Goal: Transaction & Acquisition: Purchase product/service

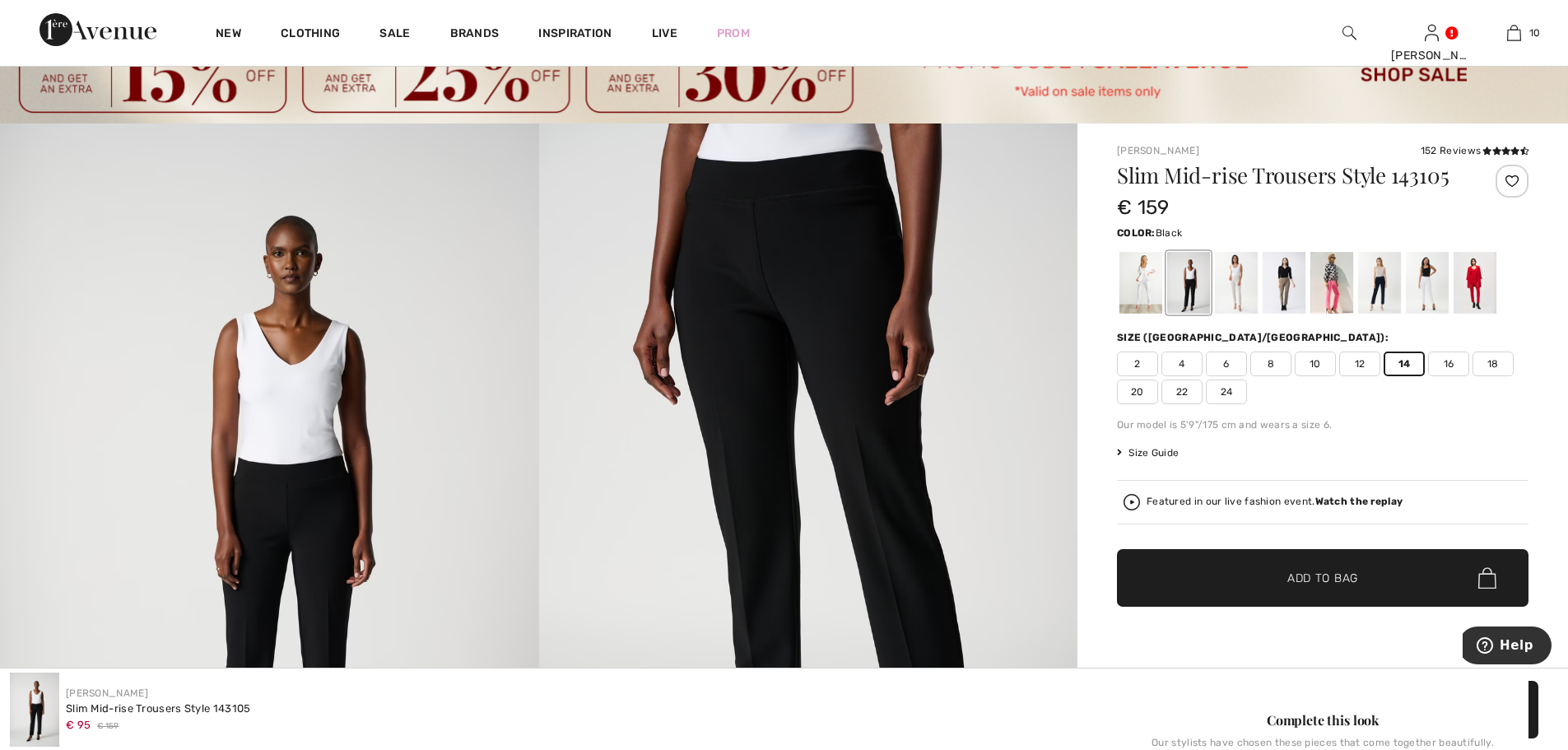
scroll to position [71, 0]
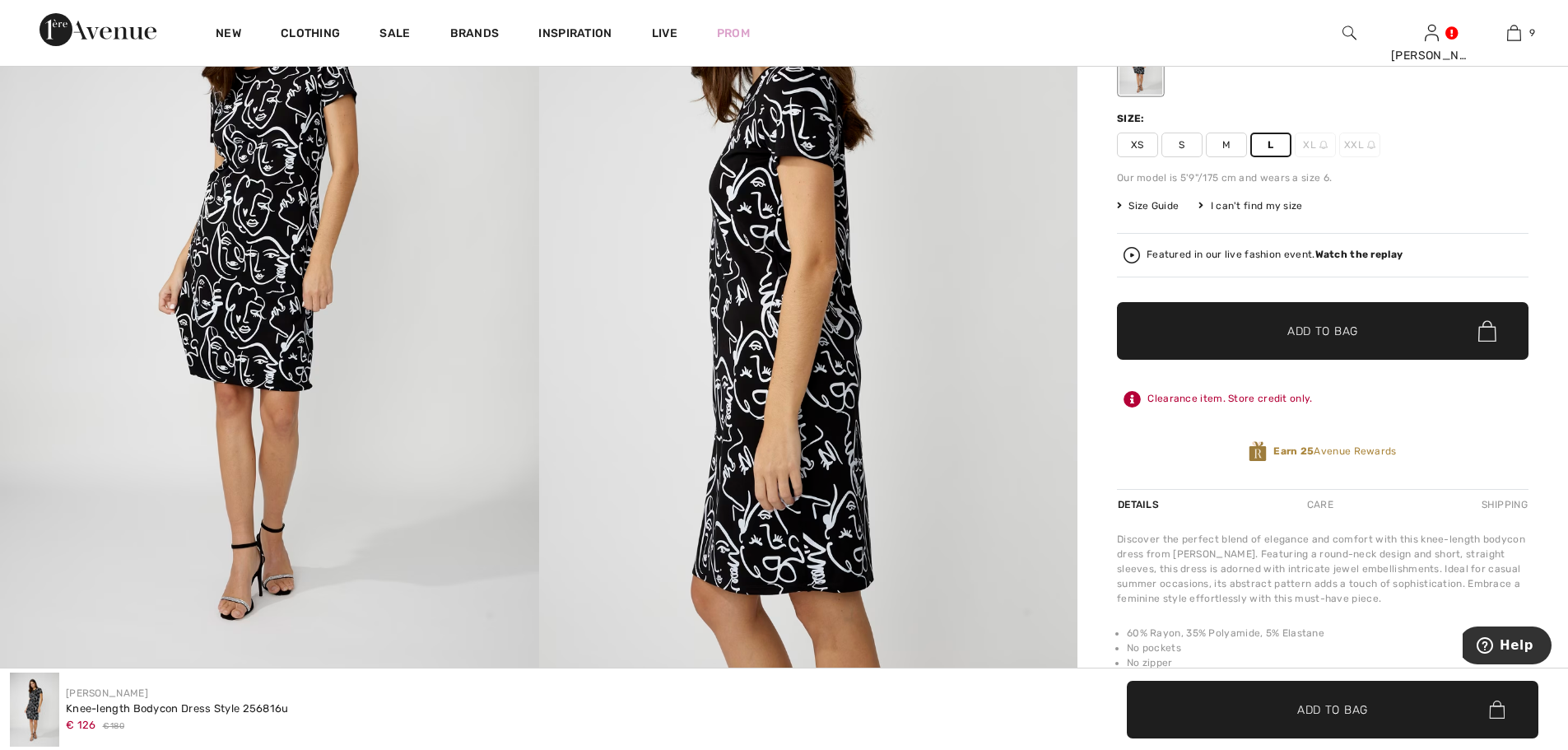
scroll to position [329, 0]
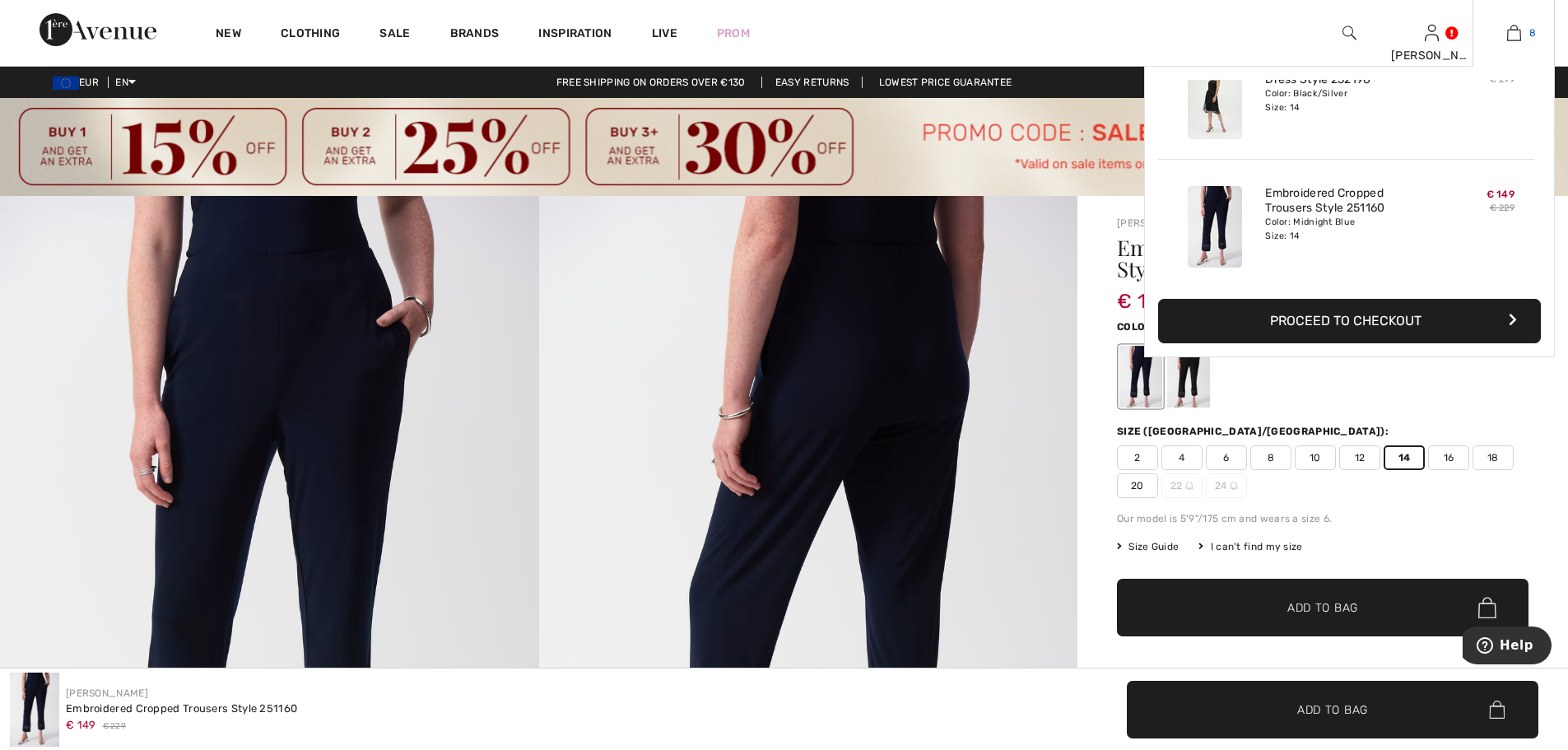
click at [1524, 29] on link "8" at bounding box center [1513, 33] width 81 height 20
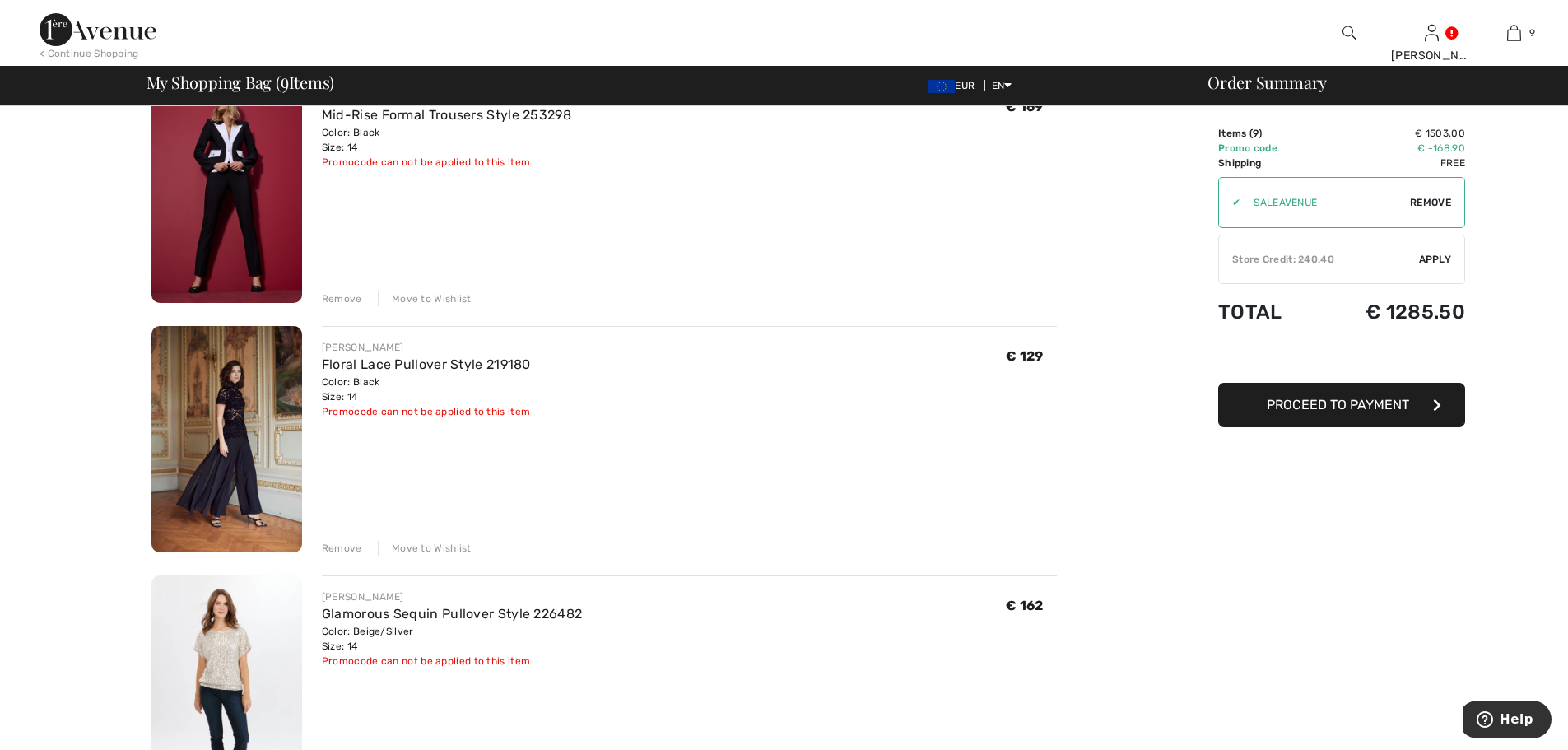
scroll to position [411, 0]
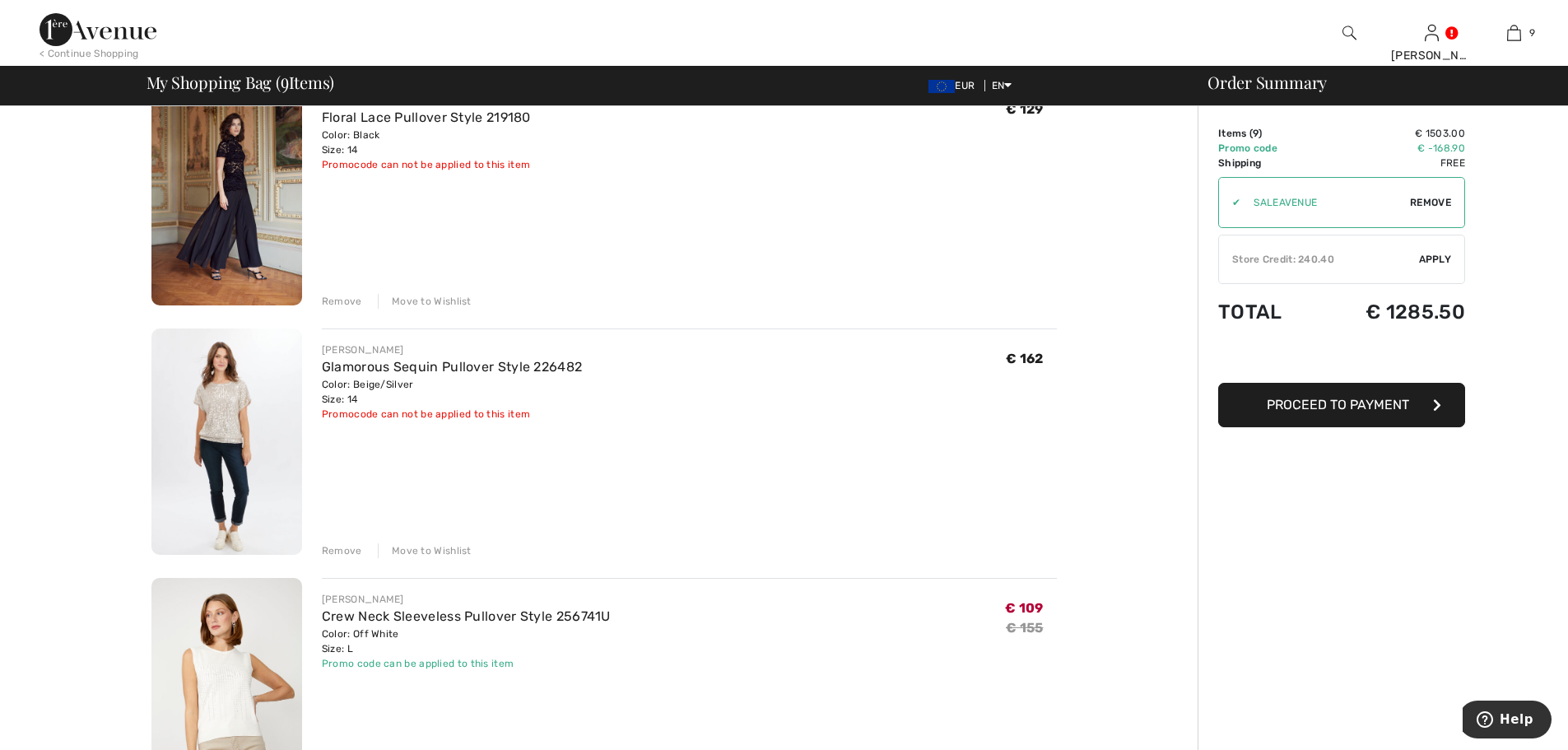
click at [424, 546] on div "Move to Wishlist" at bounding box center [424, 550] width 94 height 15
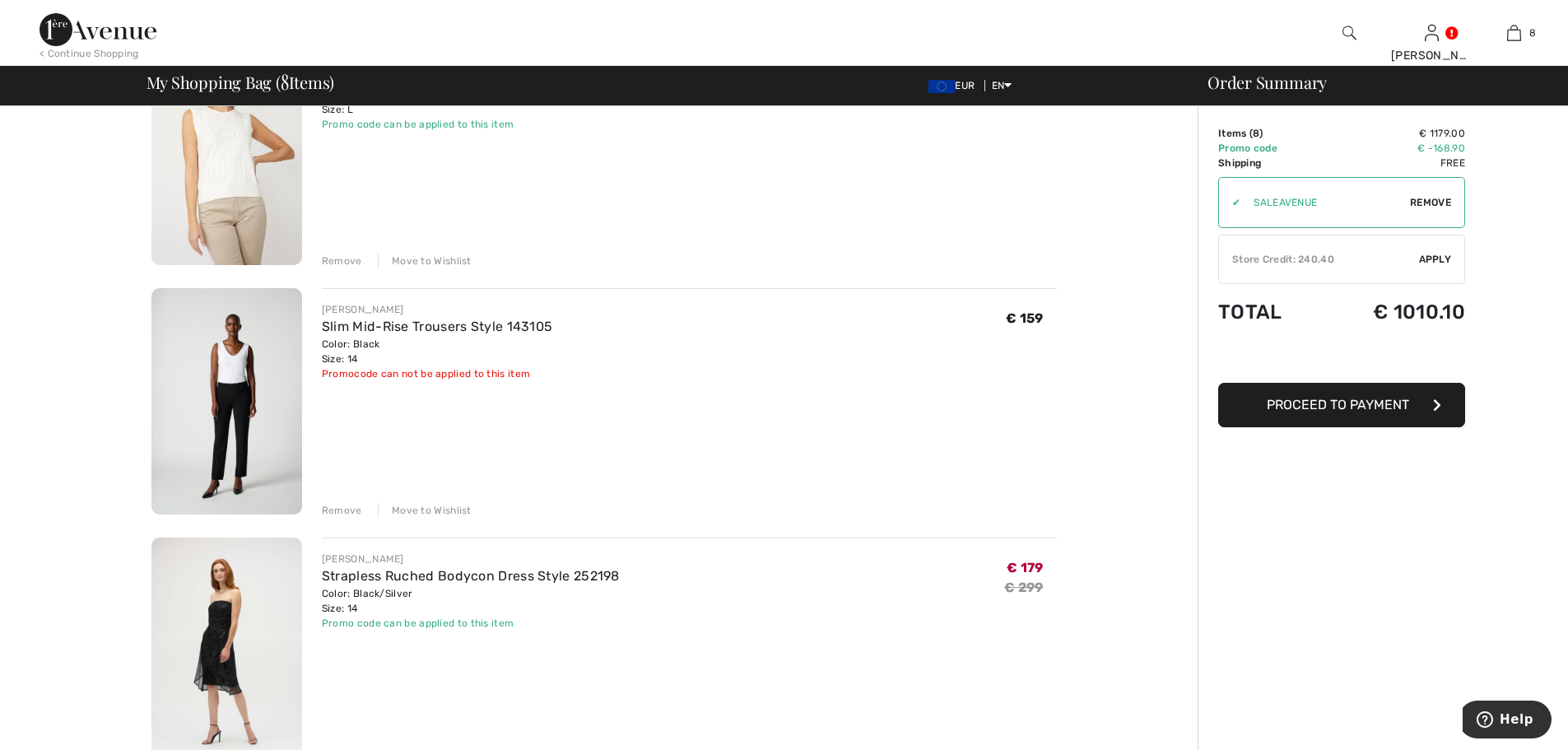
scroll to position [968, 0]
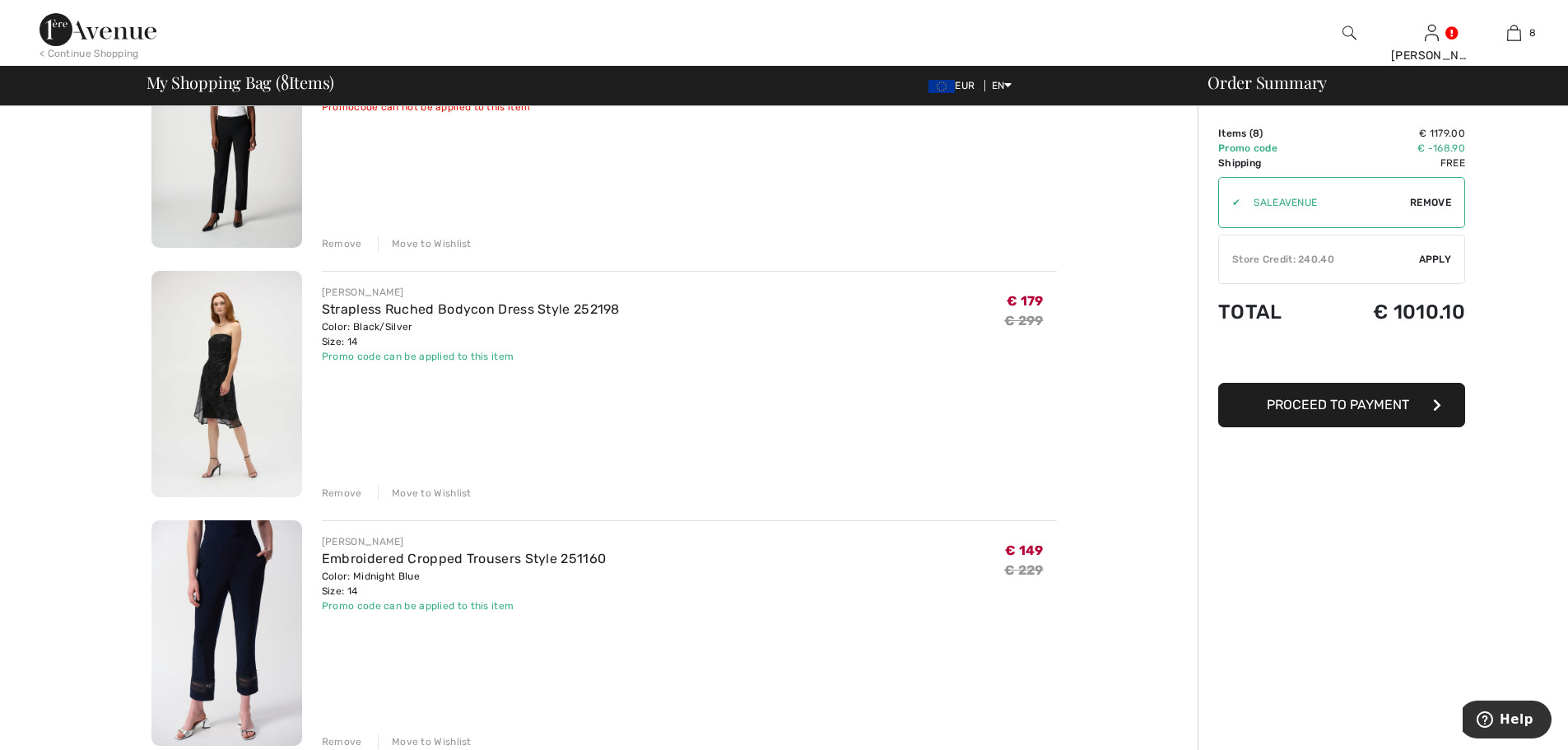
click at [437, 491] on div "Move to Wishlist" at bounding box center [424, 493] width 94 height 15
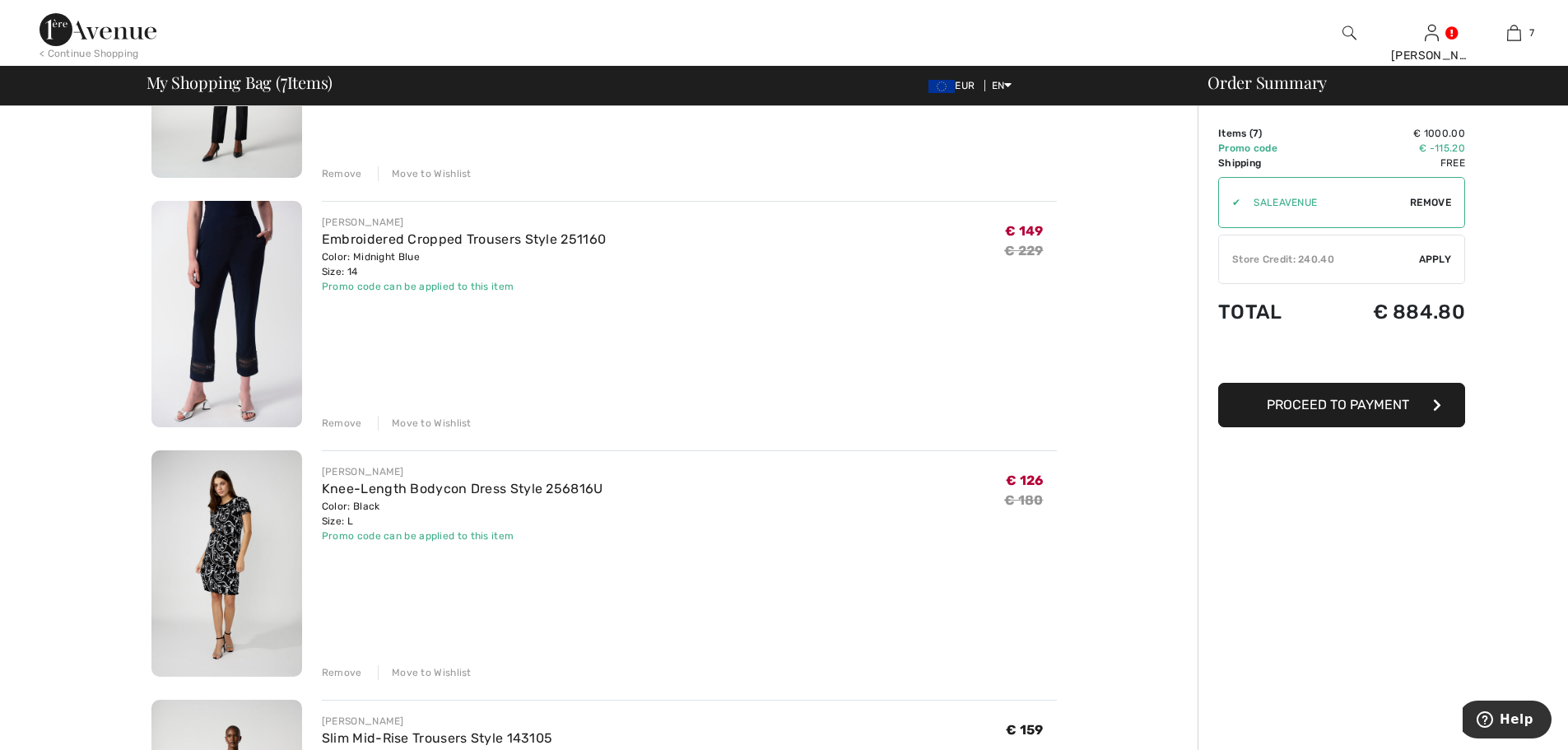
scroll to position [1133, 0]
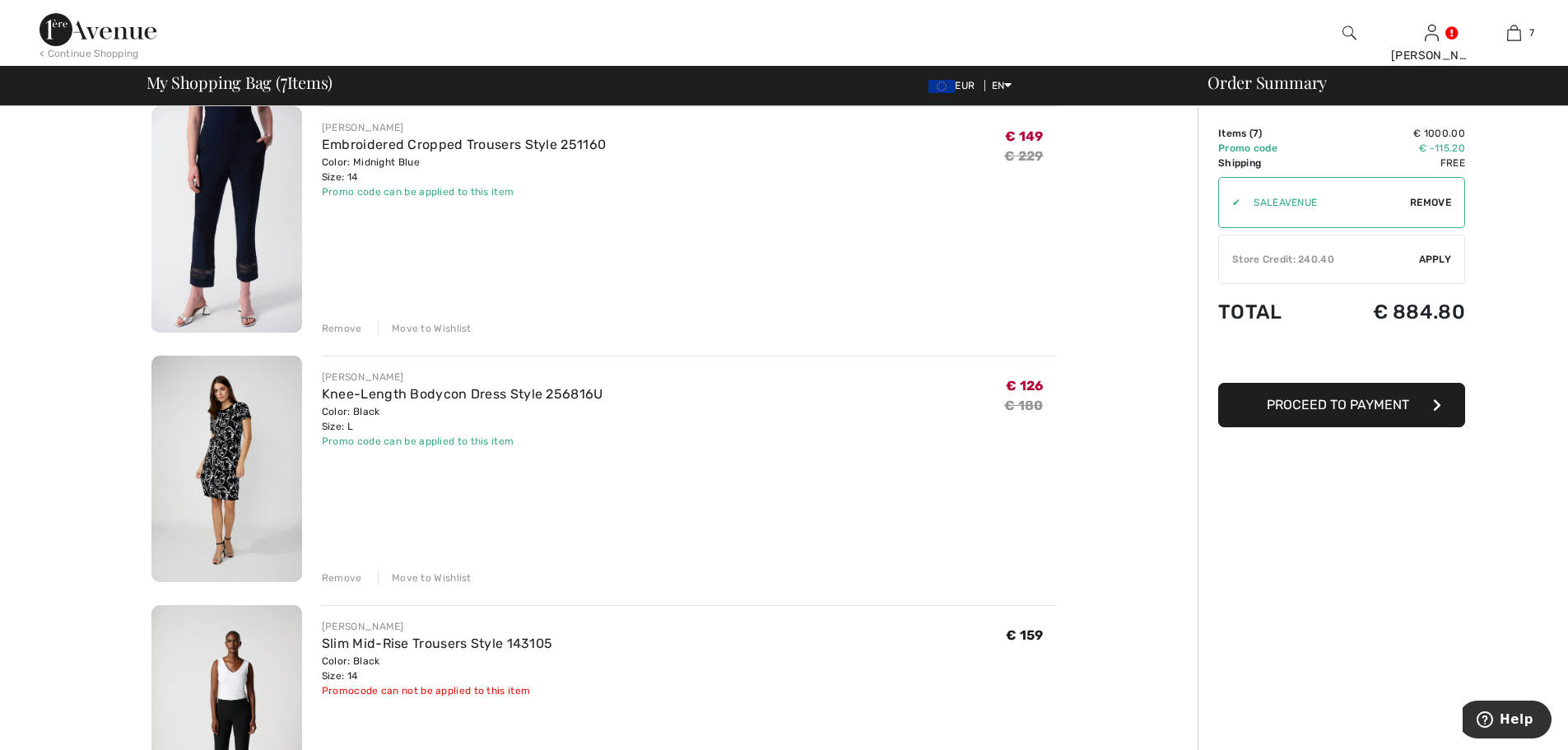
click at [341, 572] on div "Remove" at bounding box center [342, 578] width 41 height 15
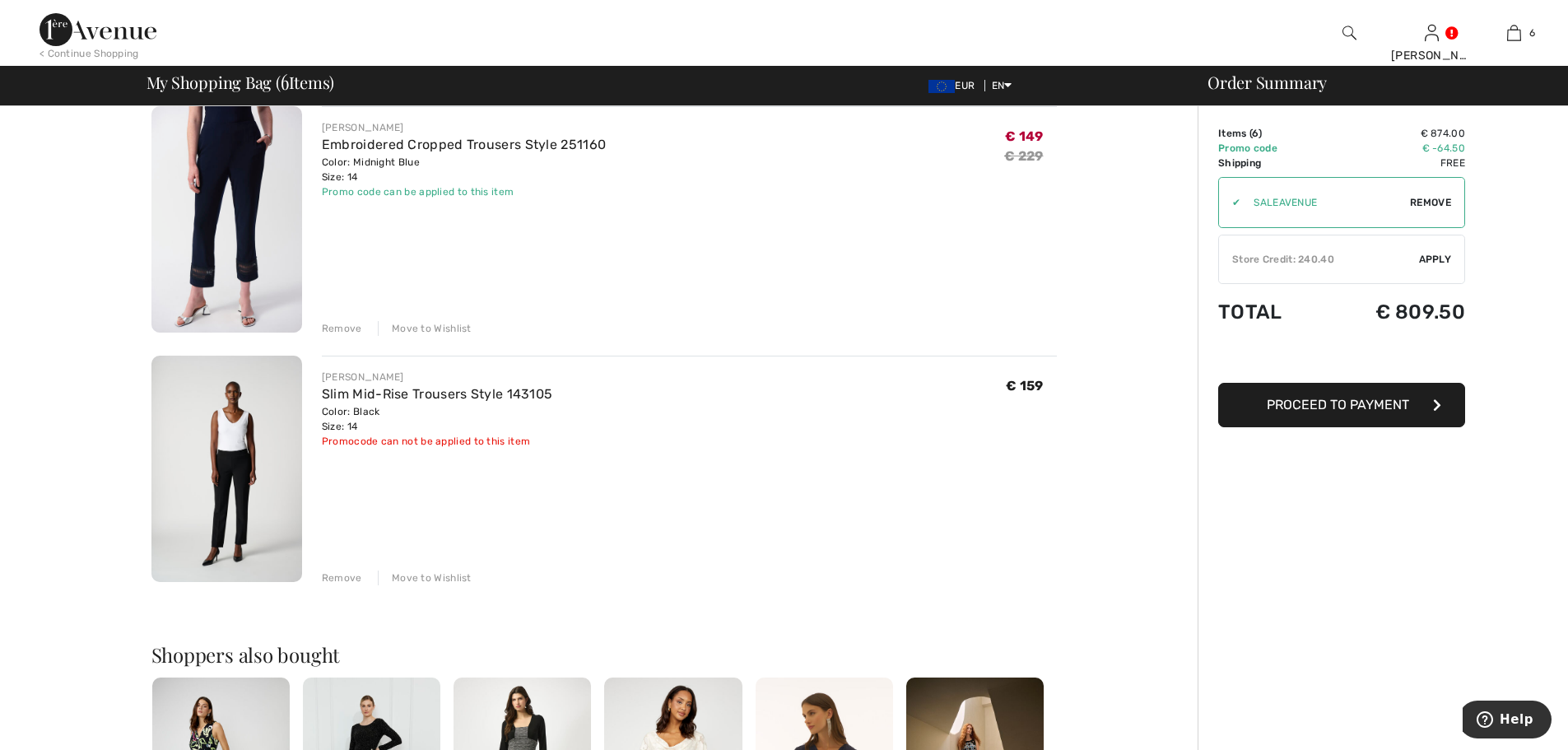
click at [354, 575] on div "Remove" at bounding box center [342, 578] width 41 height 15
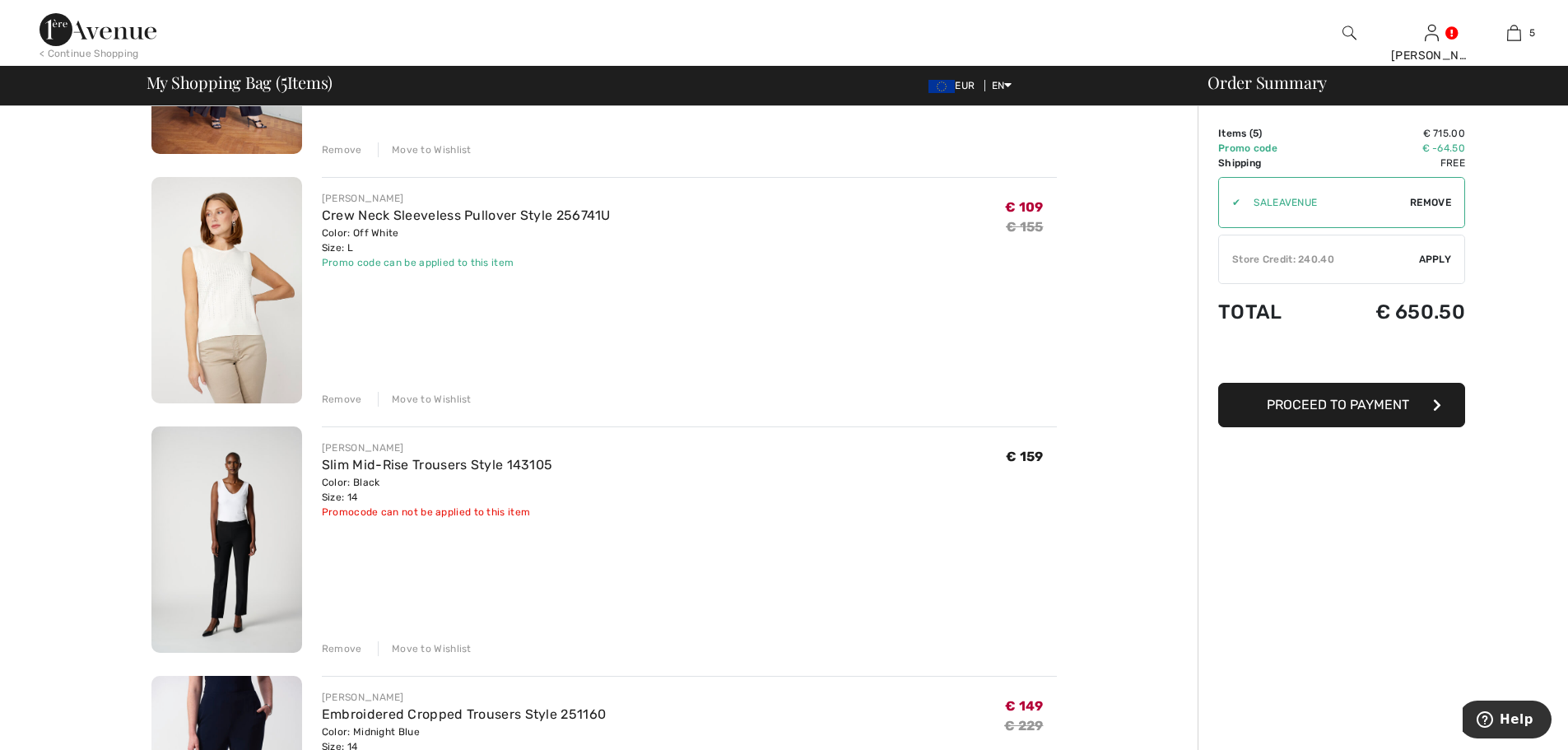
scroll to position [557, 0]
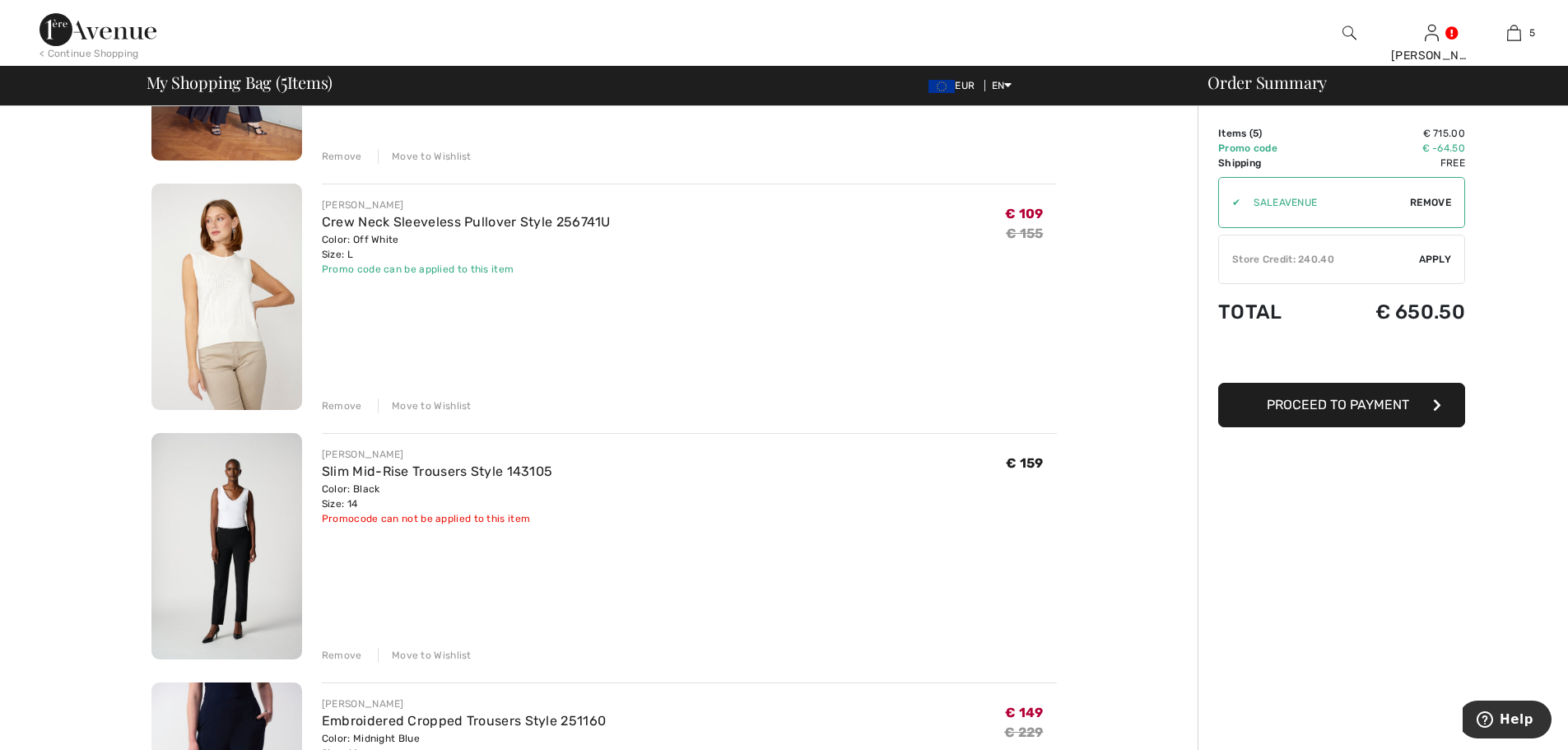
click at [352, 400] on div "Remove" at bounding box center [342, 405] width 41 height 15
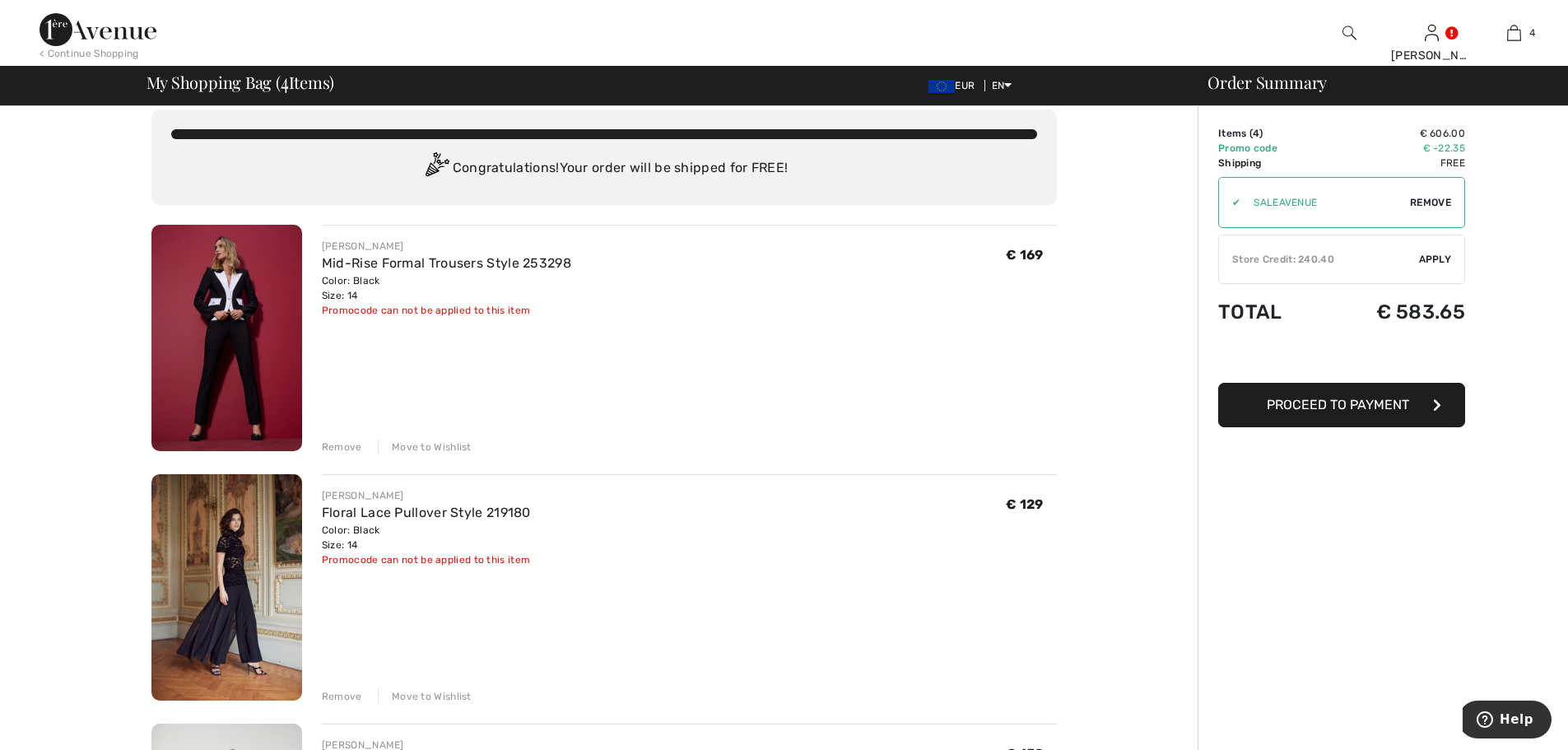
scroll to position [0, 0]
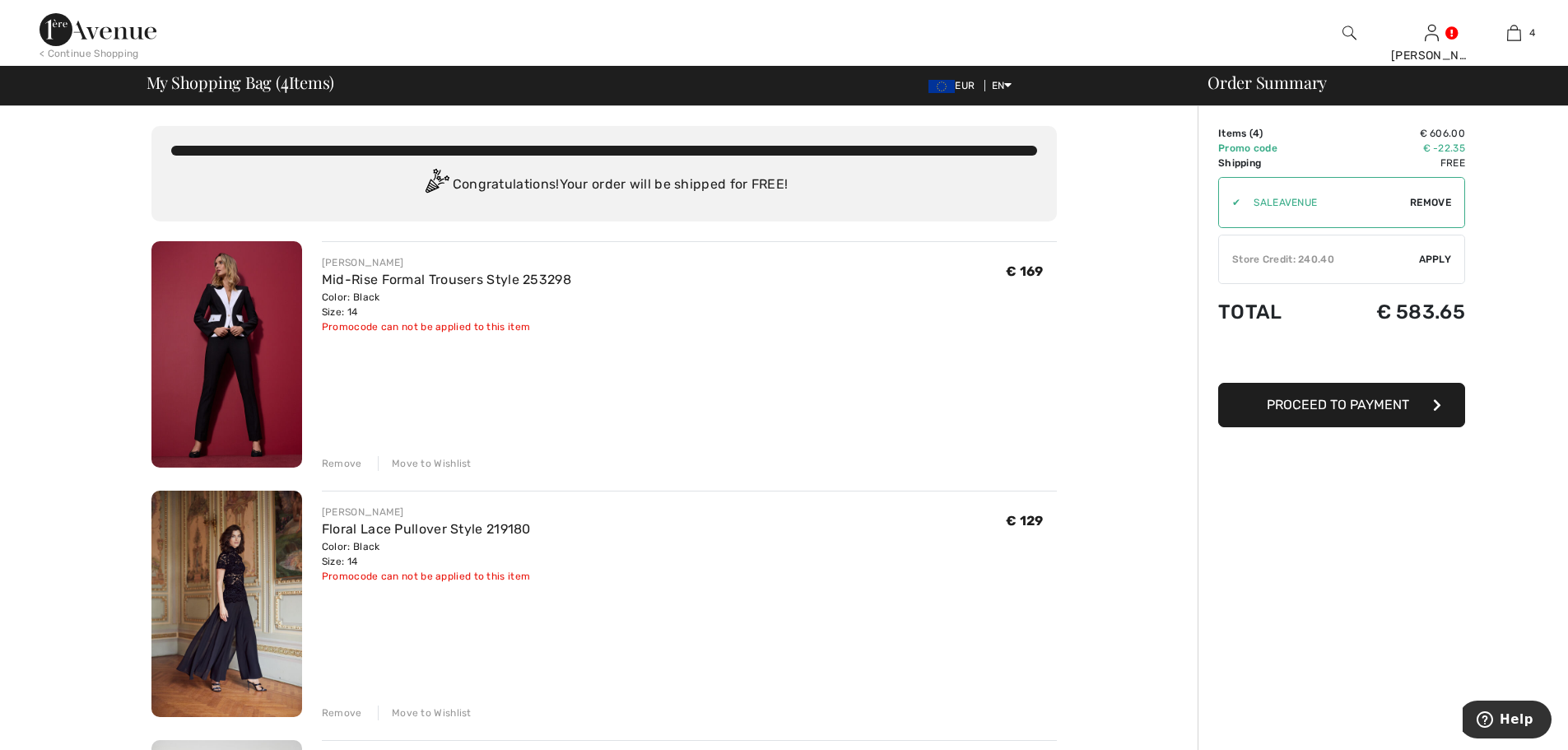
click at [242, 359] on img at bounding box center [227, 354] width 151 height 226
click at [404, 457] on div "Move to Wishlist" at bounding box center [424, 463] width 94 height 15
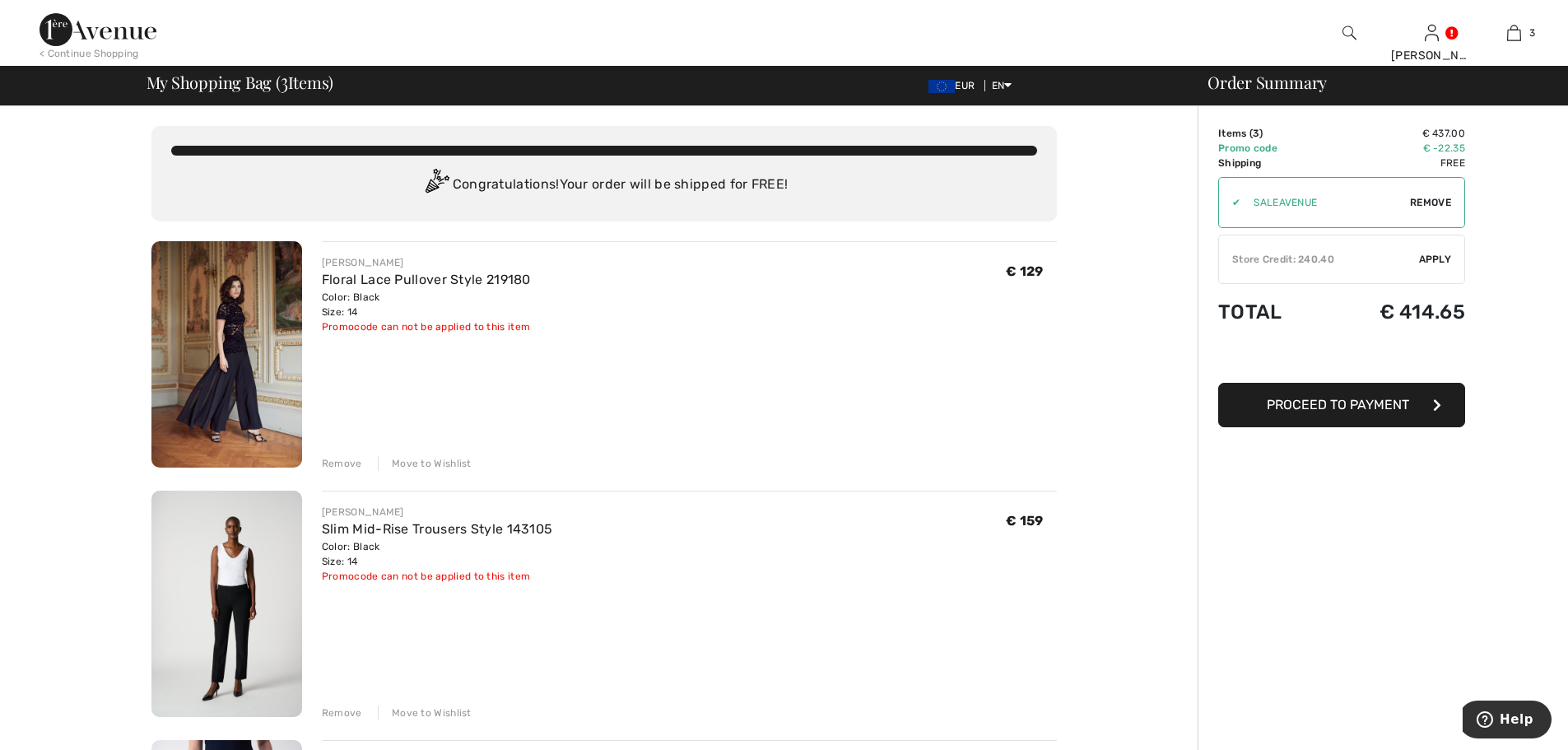
click at [255, 307] on img at bounding box center [227, 354] width 151 height 226
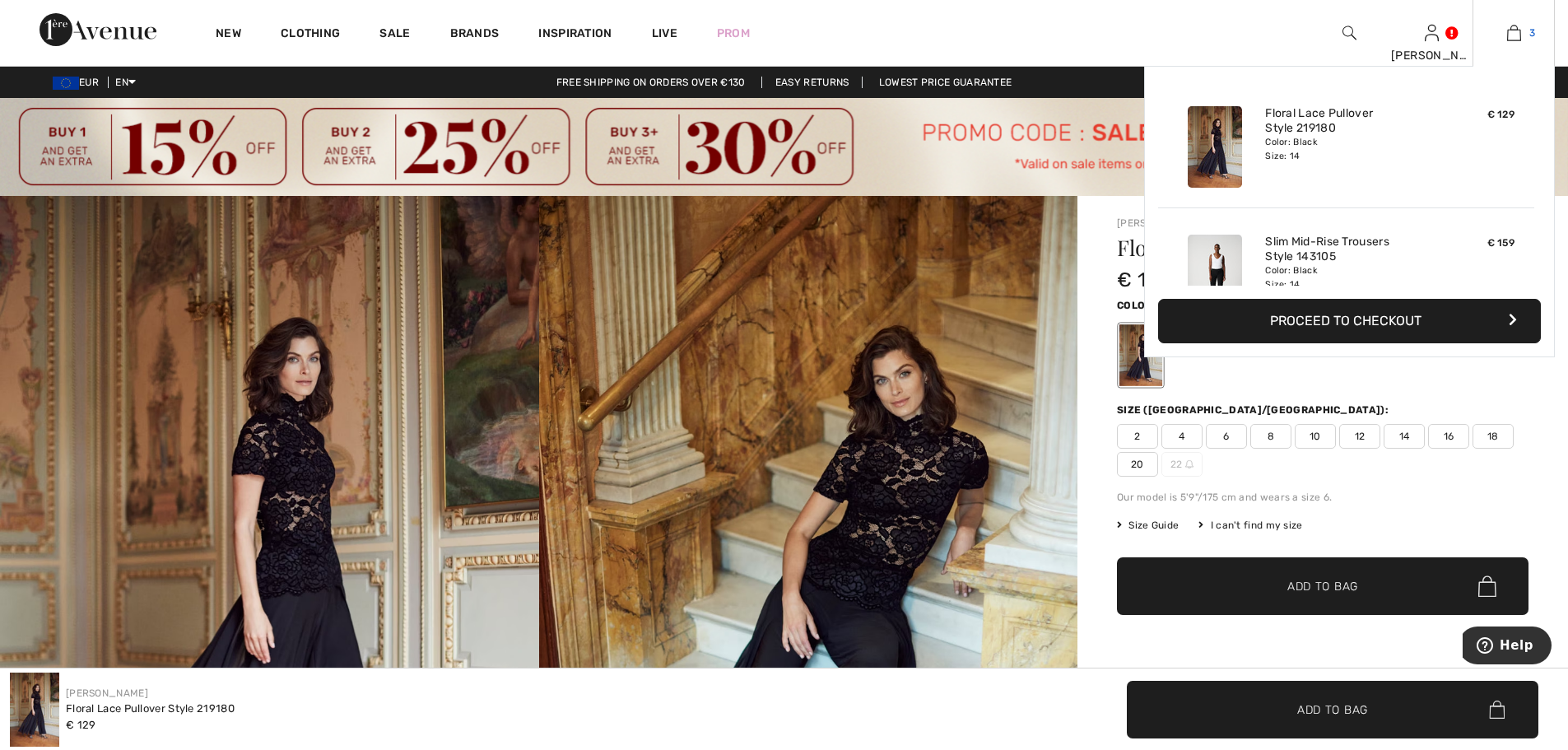
click at [1526, 29] on link "3" at bounding box center [1513, 33] width 81 height 20
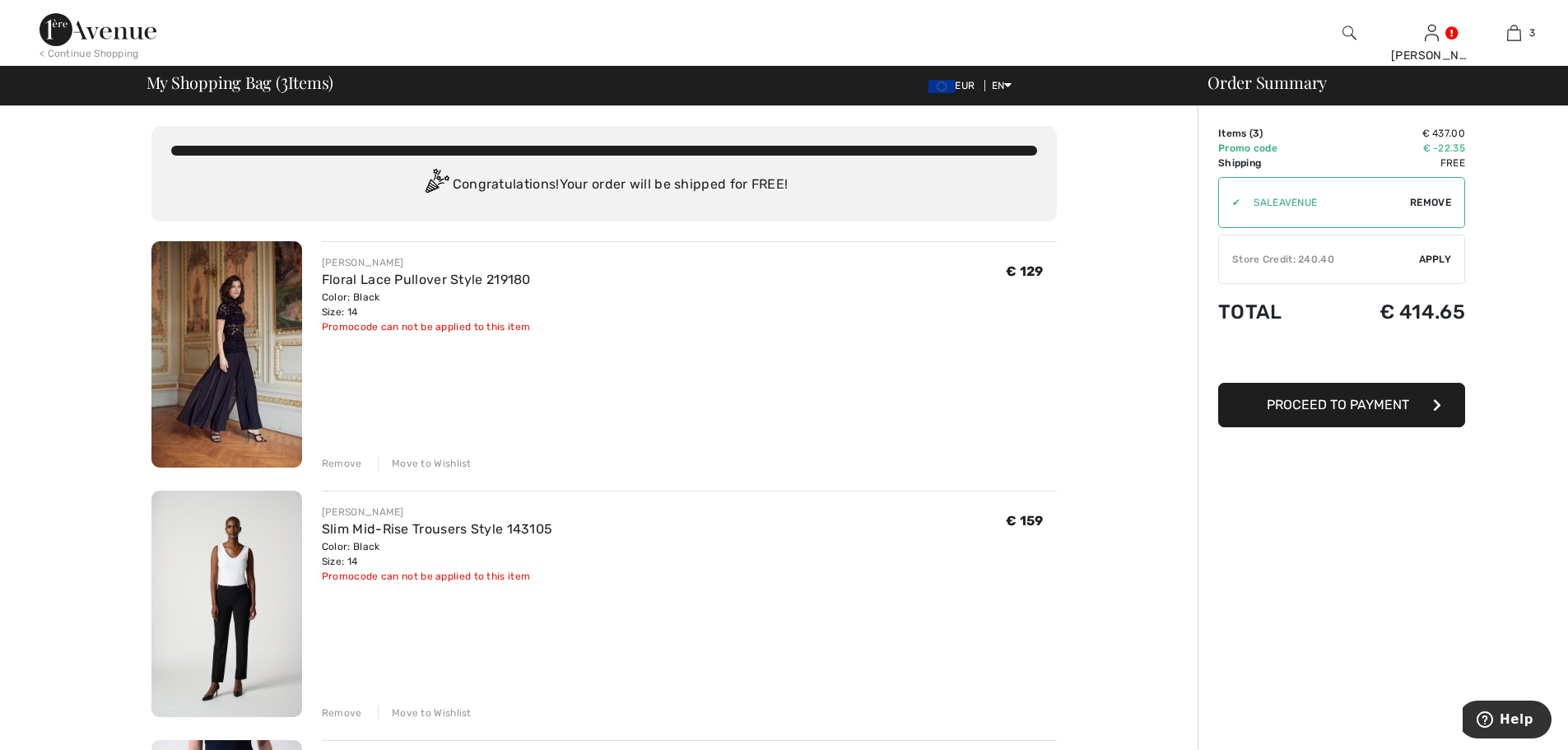
click at [426, 459] on div "Move to Wishlist" at bounding box center [424, 463] width 94 height 15
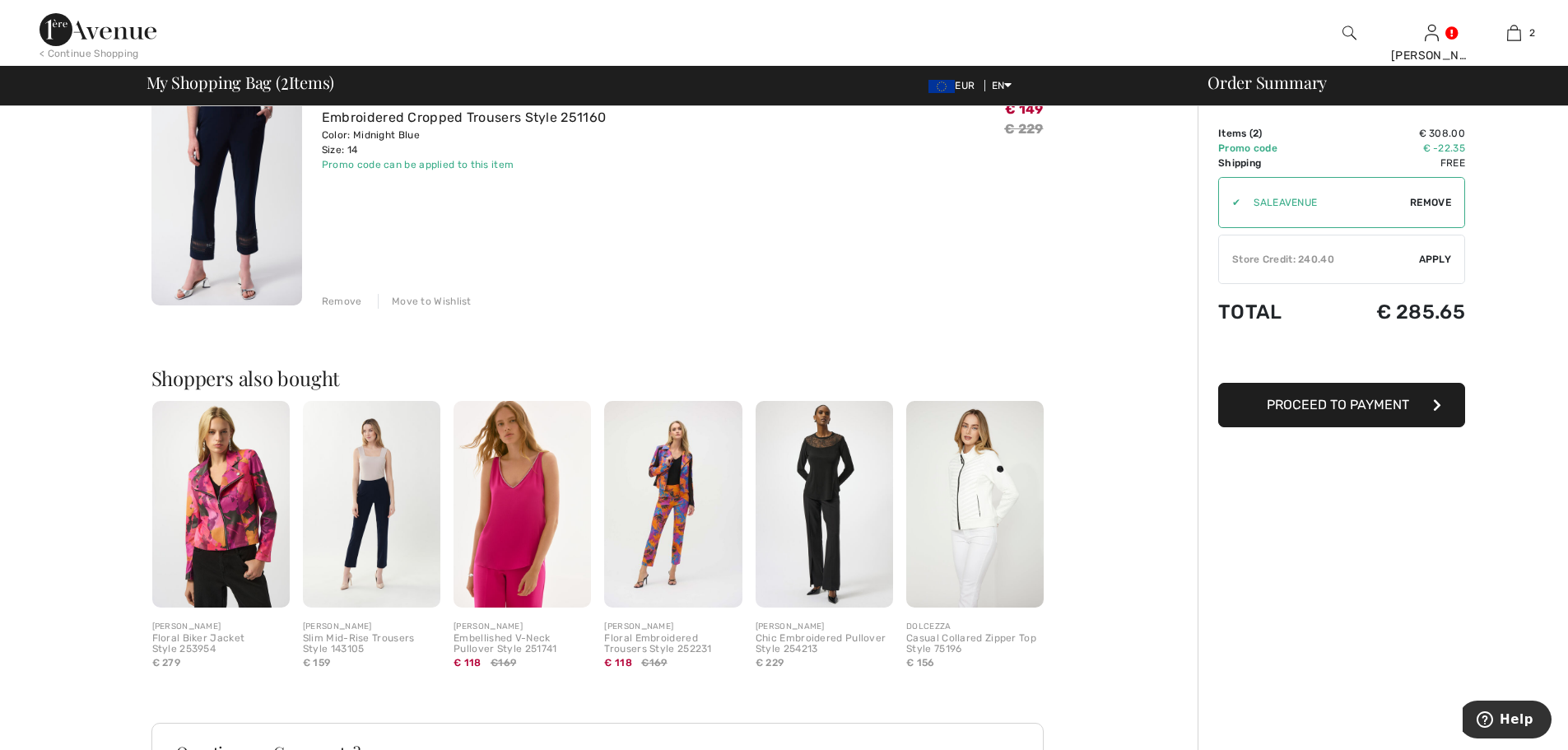
scroll to position [82, 0]
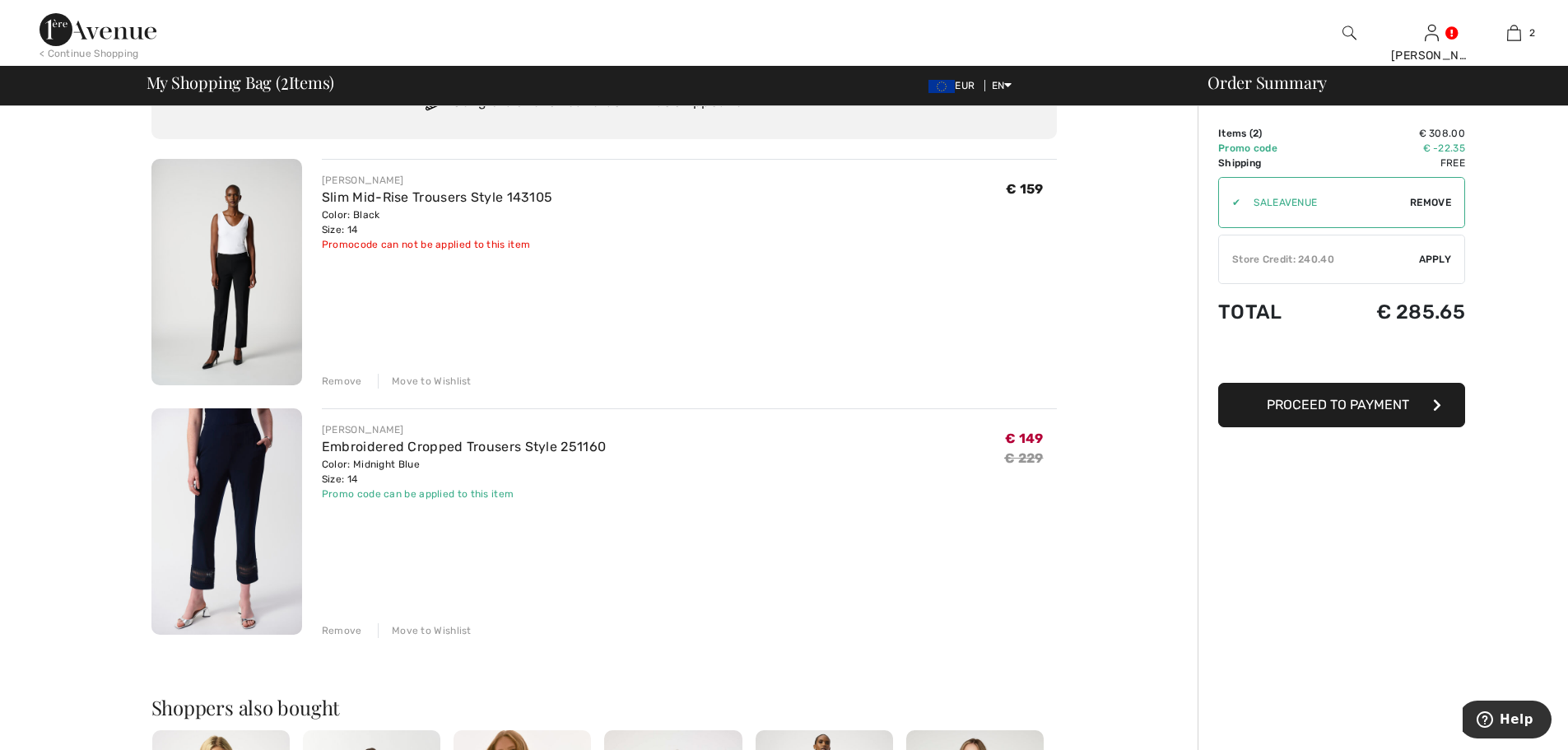
click at [261, 263] on img at bounding box center [227, 271] width 151 height 226
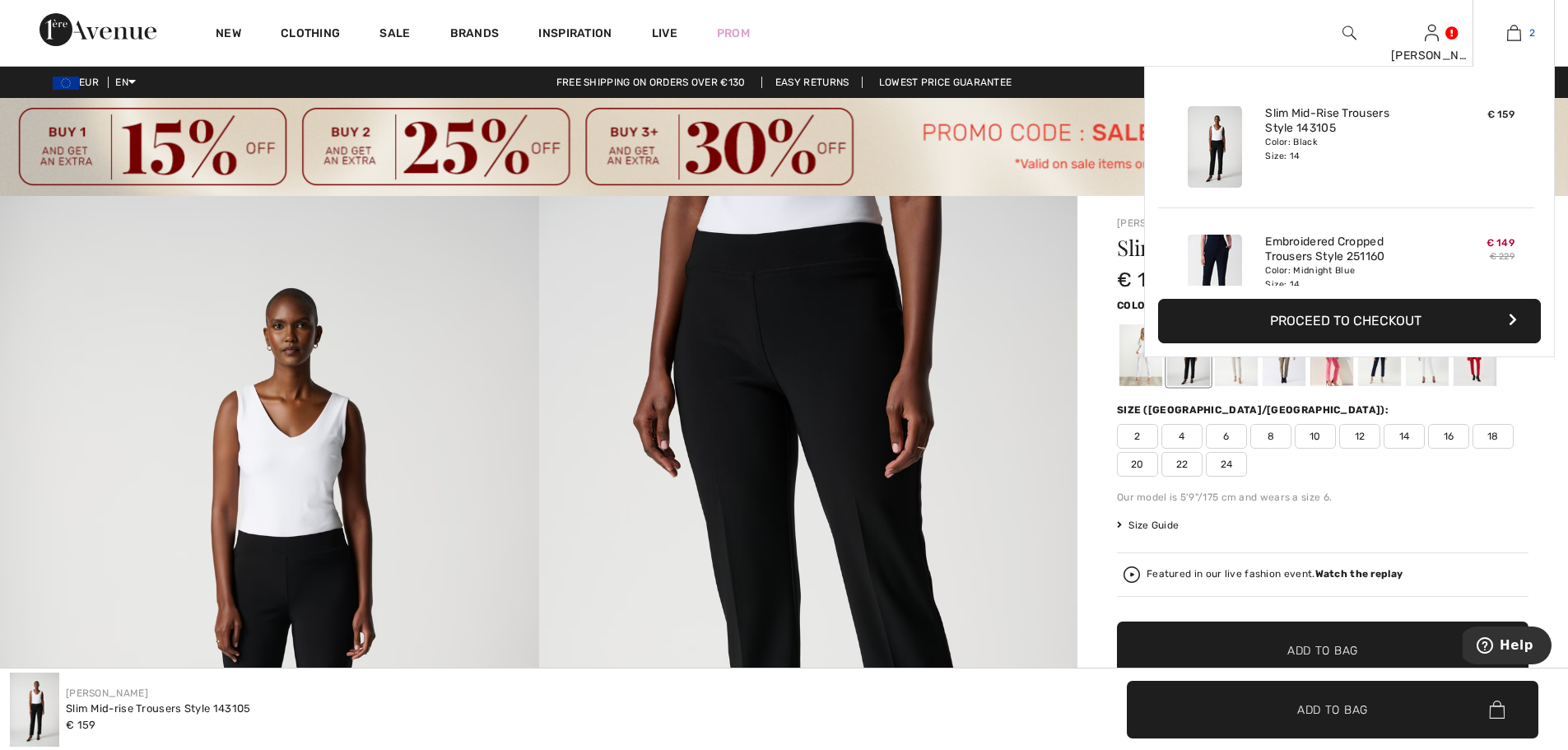
click at [1513, 39] on img at bounding box center [1514, 33] width 14 height 20
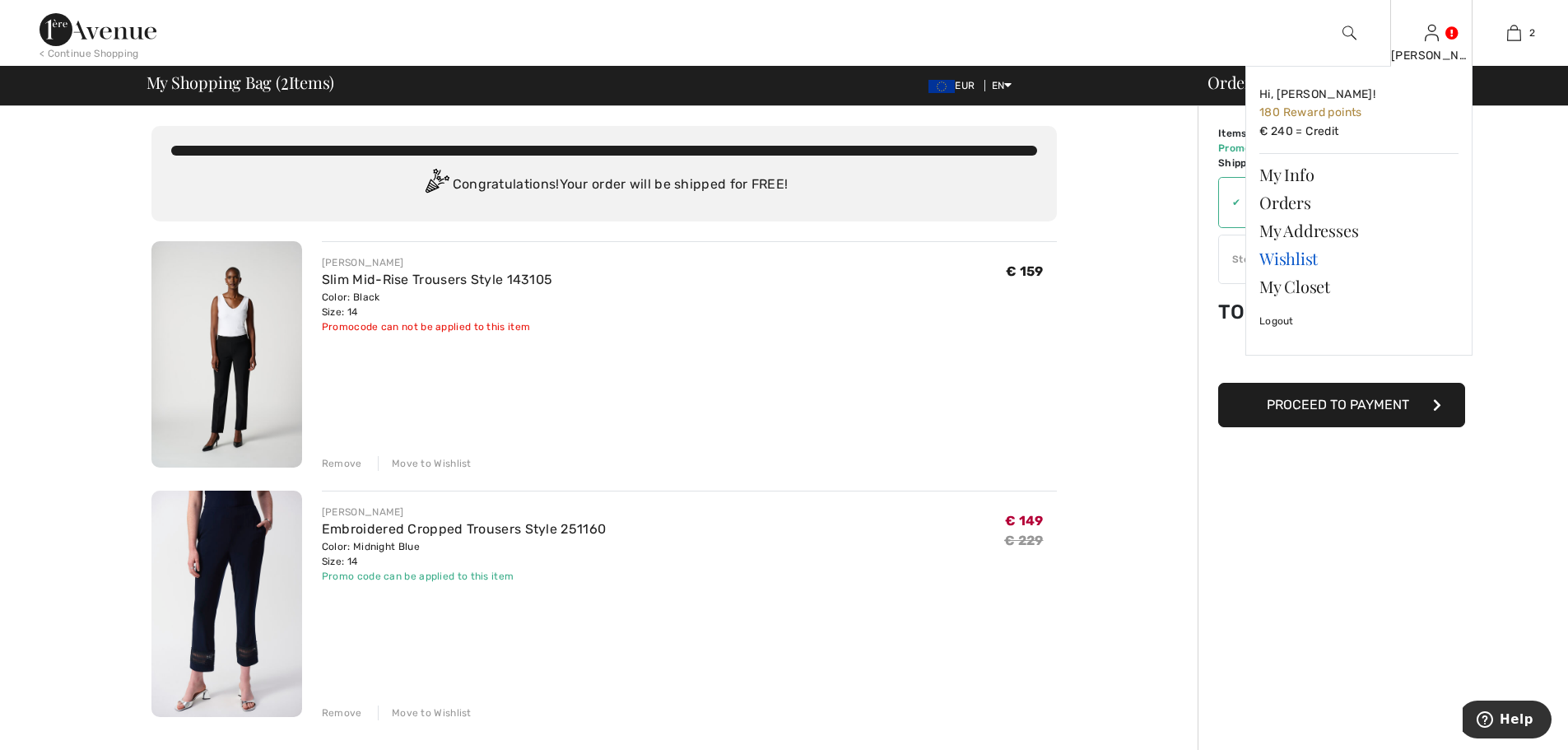
click at [1286, 256] on link "Wishlist" at bounding box center [1358, 258] width 199 height 28
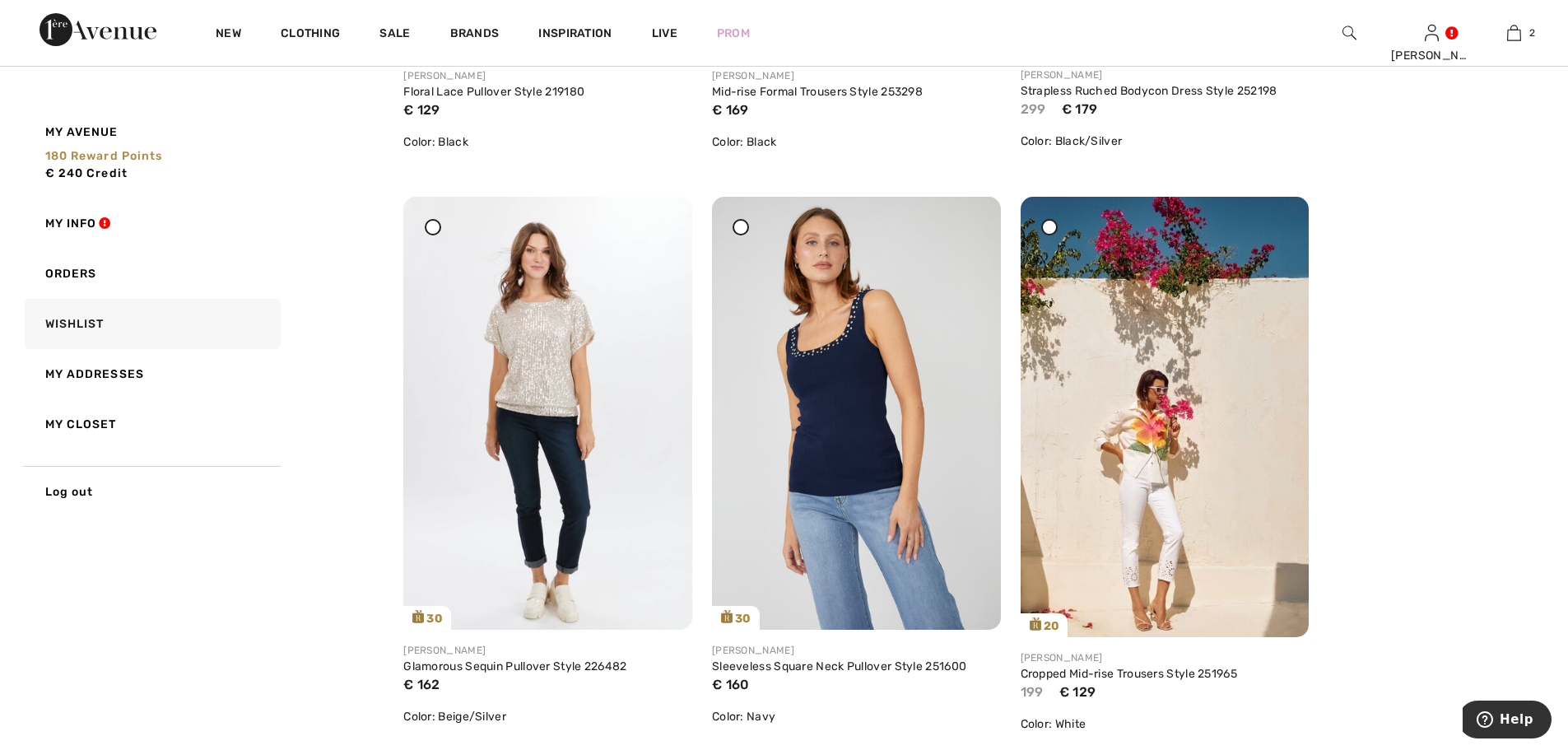
scroll to position [741, 0]
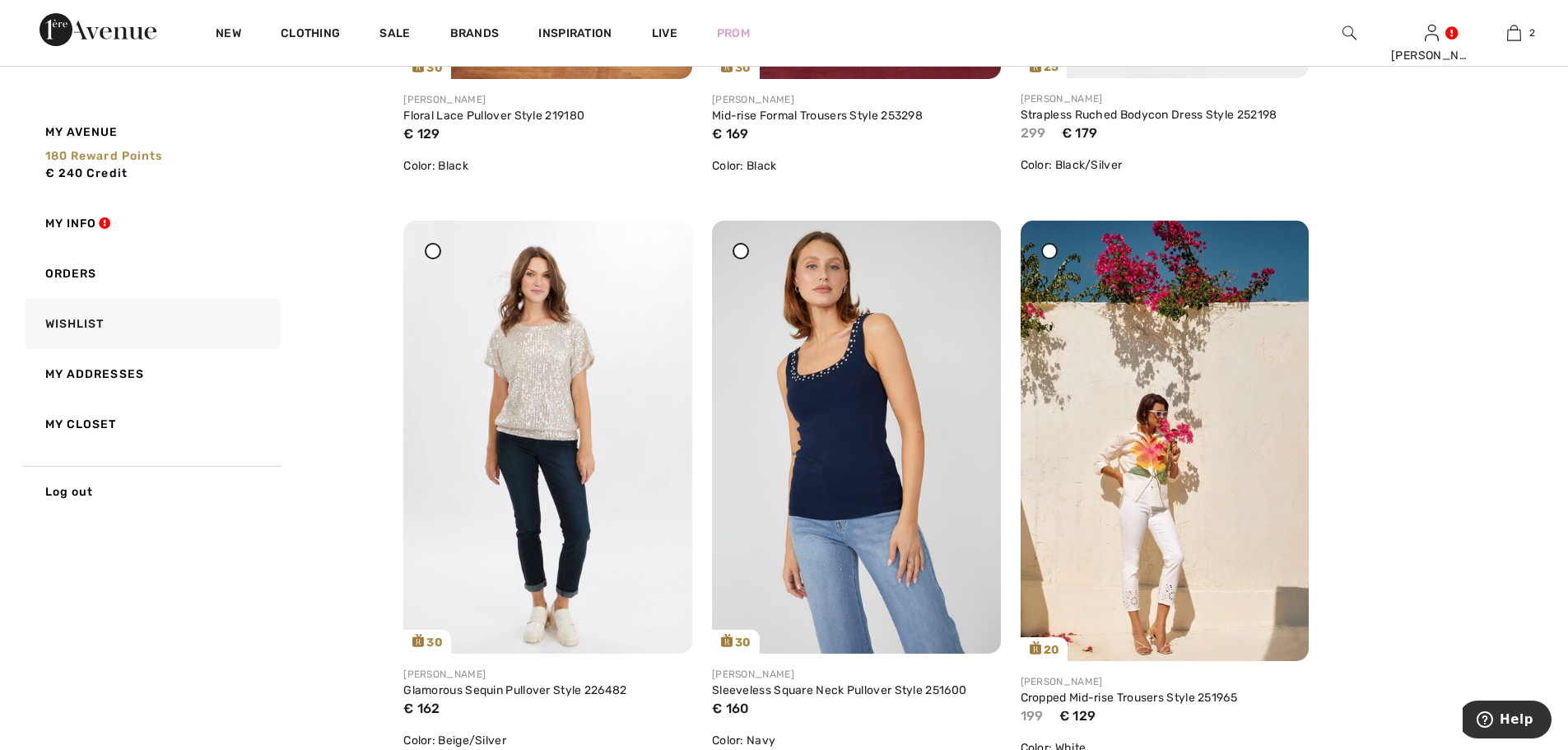
click at [1181, 478] on img at bounding box center [1165, 441] width 289 height 441
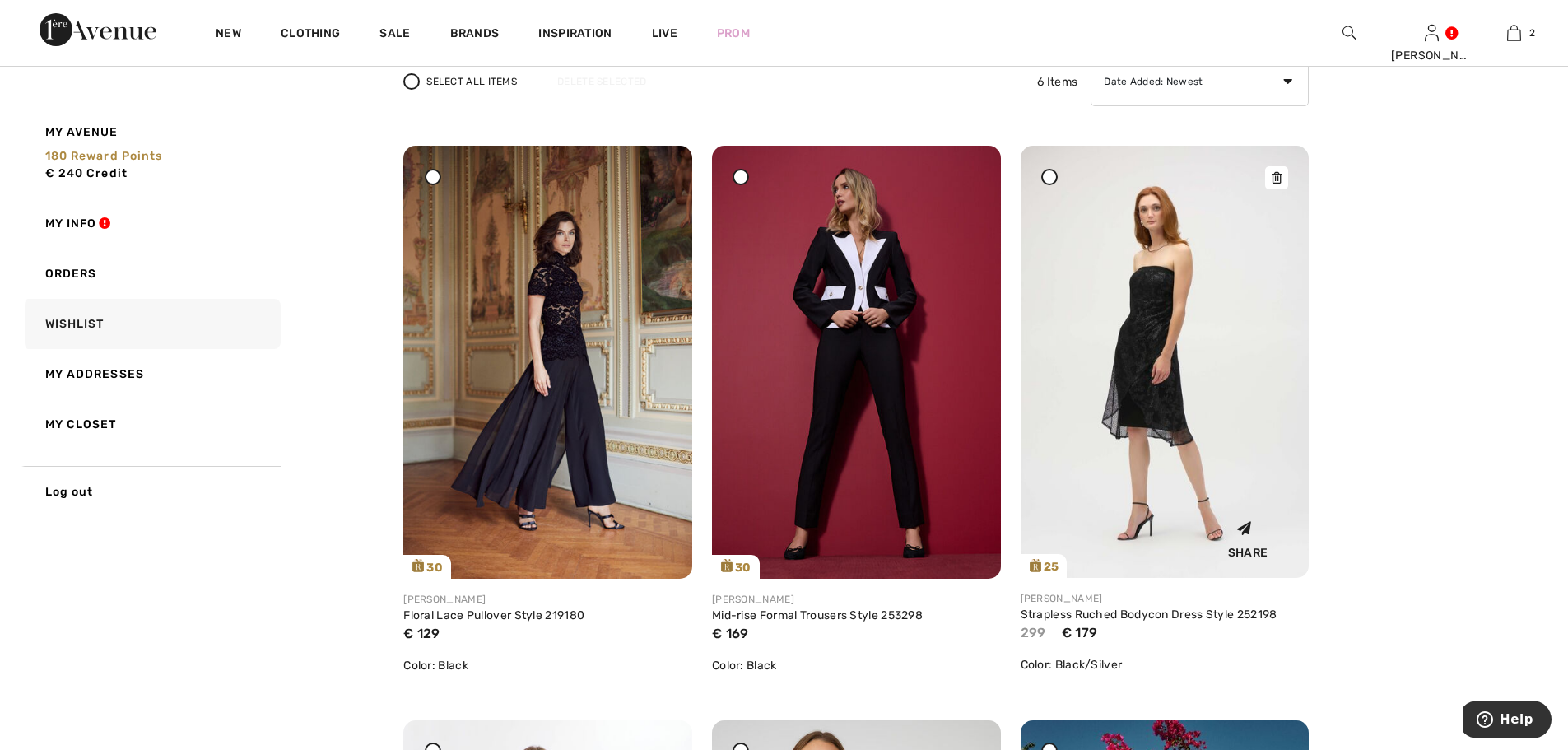
scroll to position [247, 0]
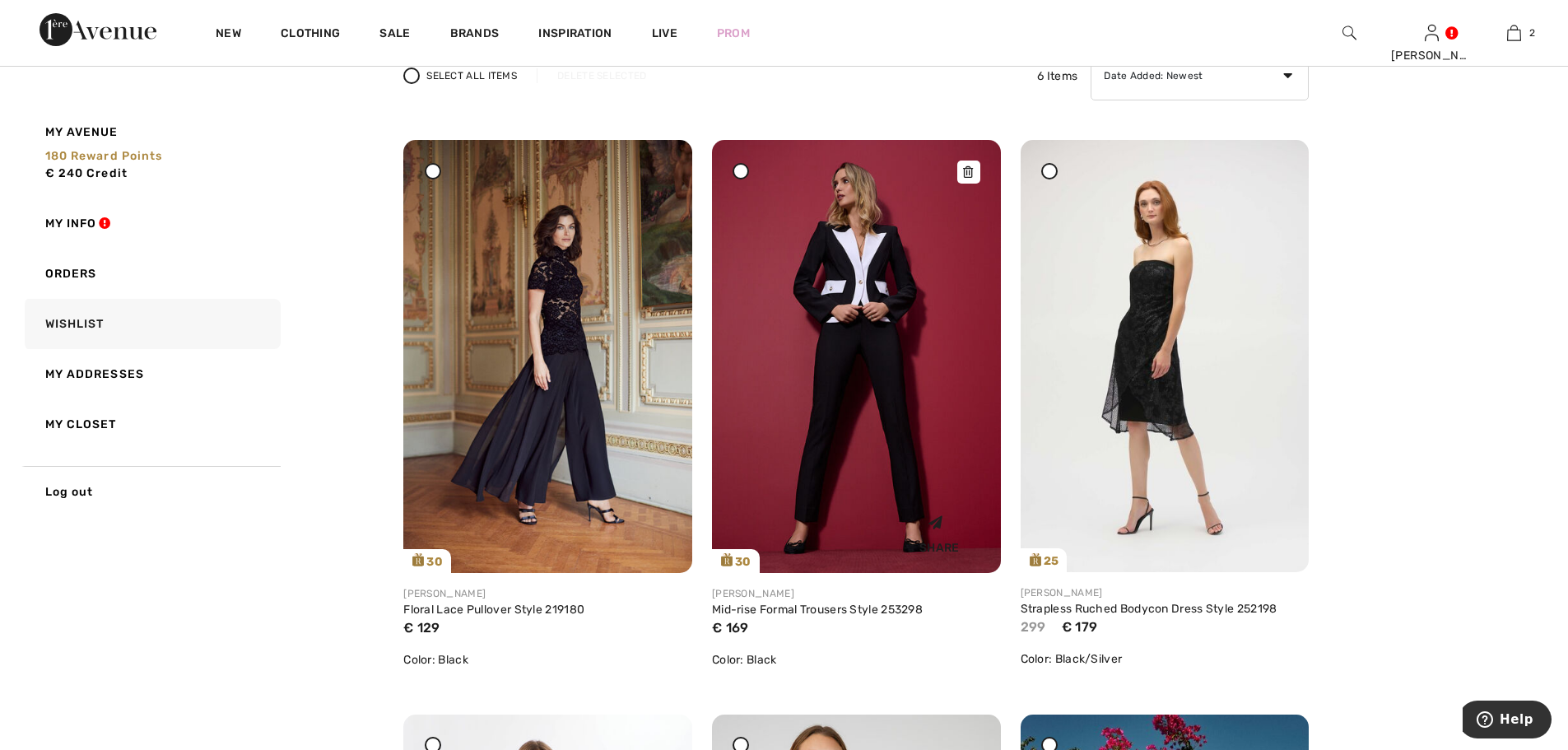
click at [895, 443] on img at bounding box center [856, 357] width 289 height 433
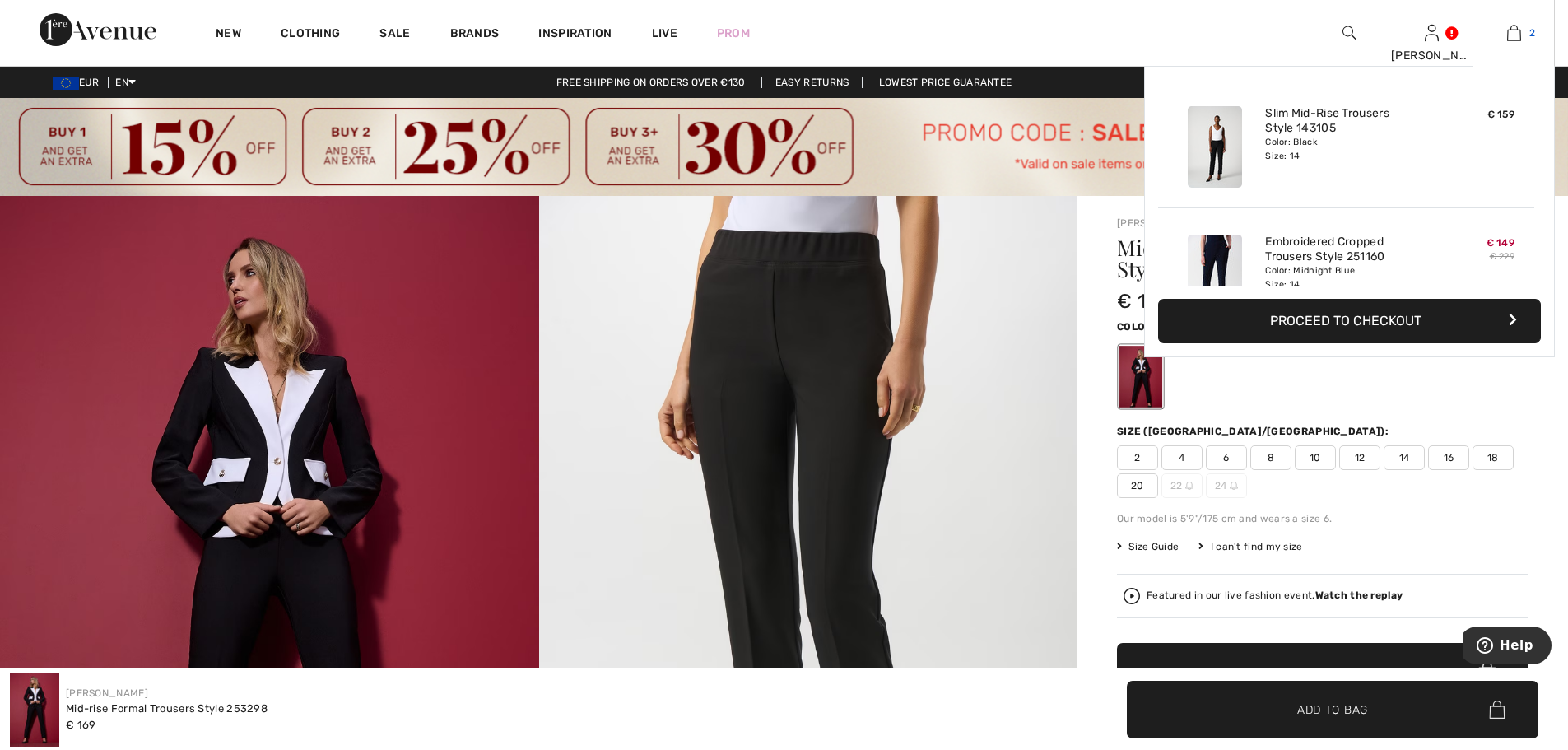
click at [1504, 29] on link "2" at bounding box center [1513, 33] width 81 height 20
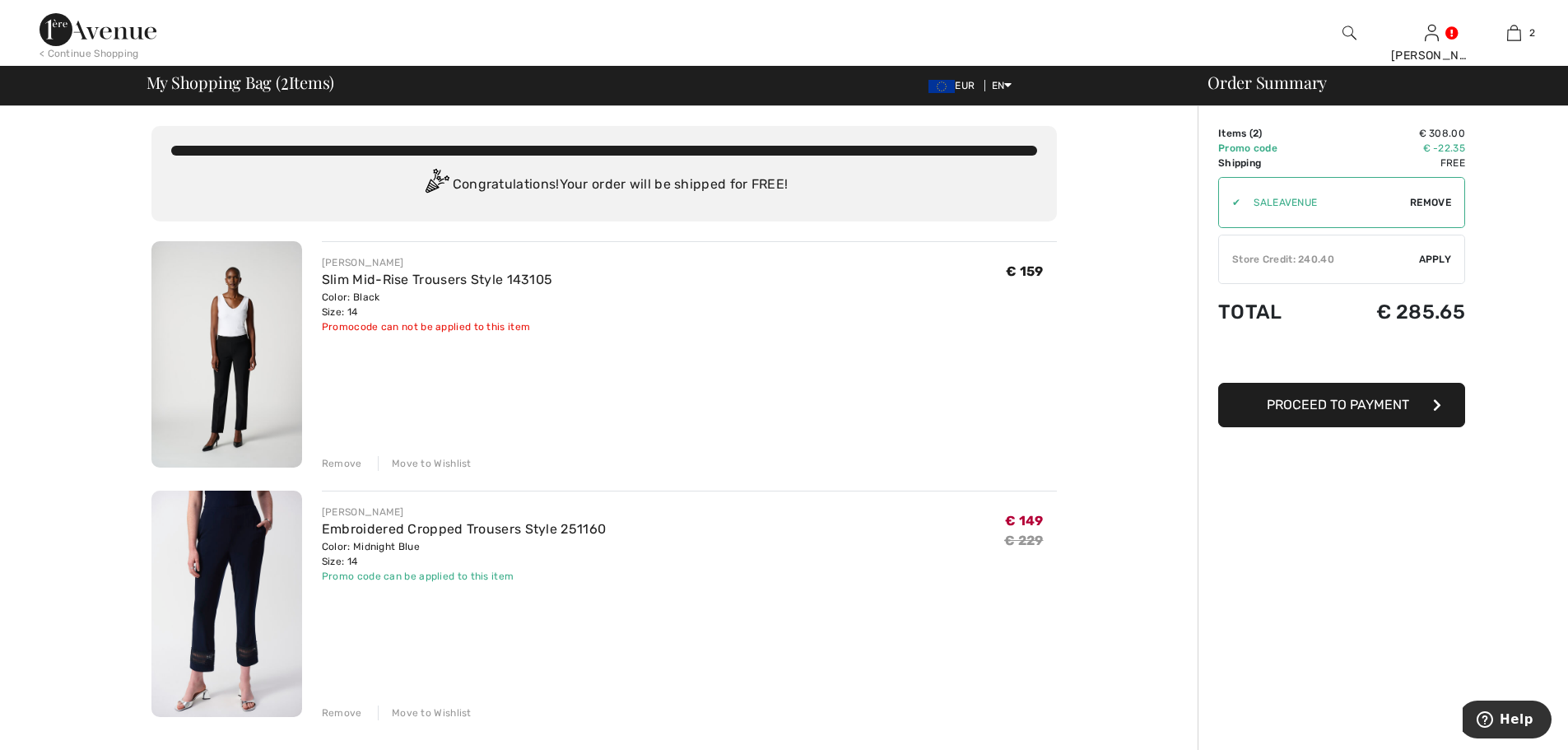
click at [257, 325] on img at bounding box center [227, 354] width 151 height 226
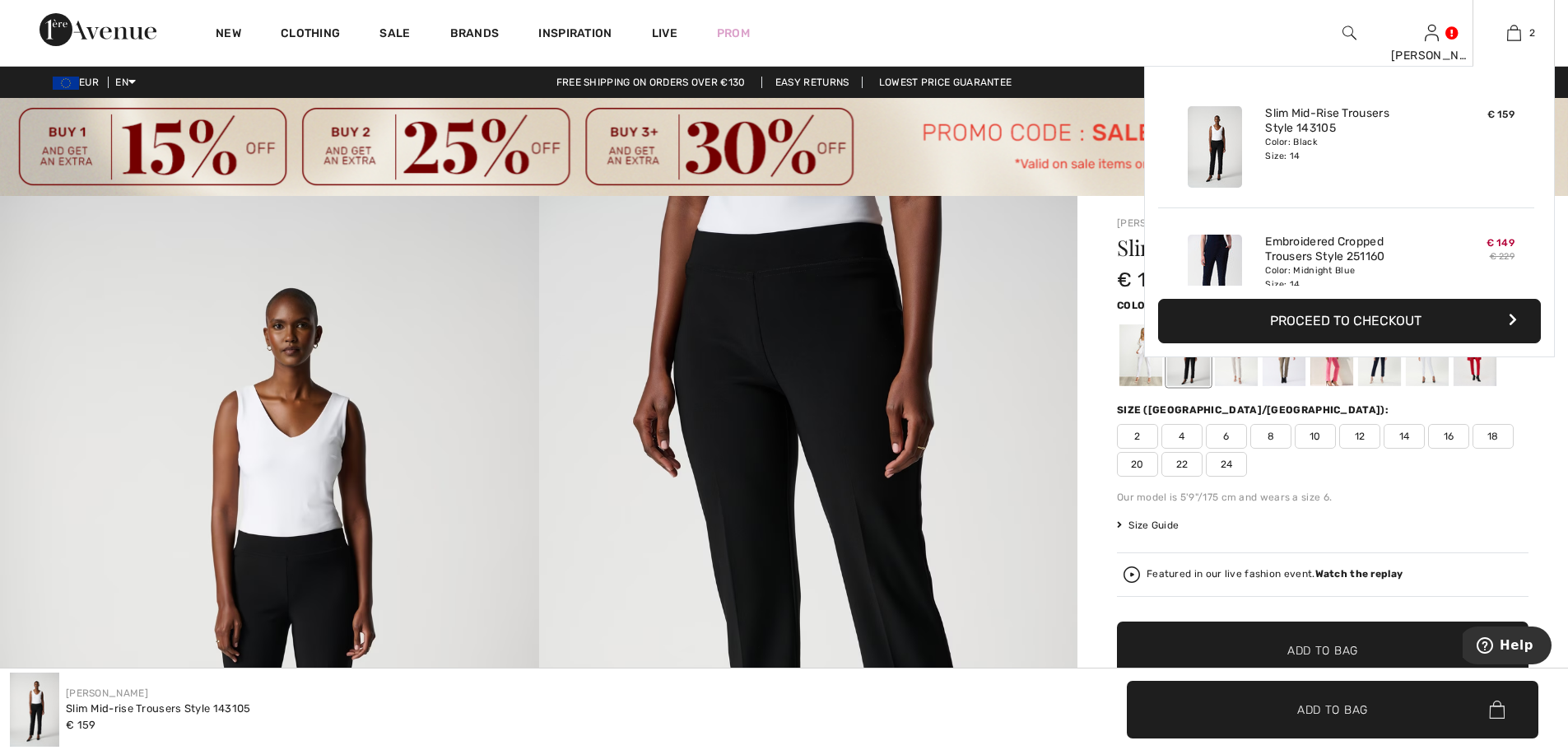
click at [1511, 23] on div "2 Added to Bag Joseph Ribkoff Slim Mid-rise Trousers Style 143105 € 159 Color: …" at bounding box center [1513, 33] width 82 height 66
click at [1515, 30] on img at bounding box center [1514, 33] width 14 height 20
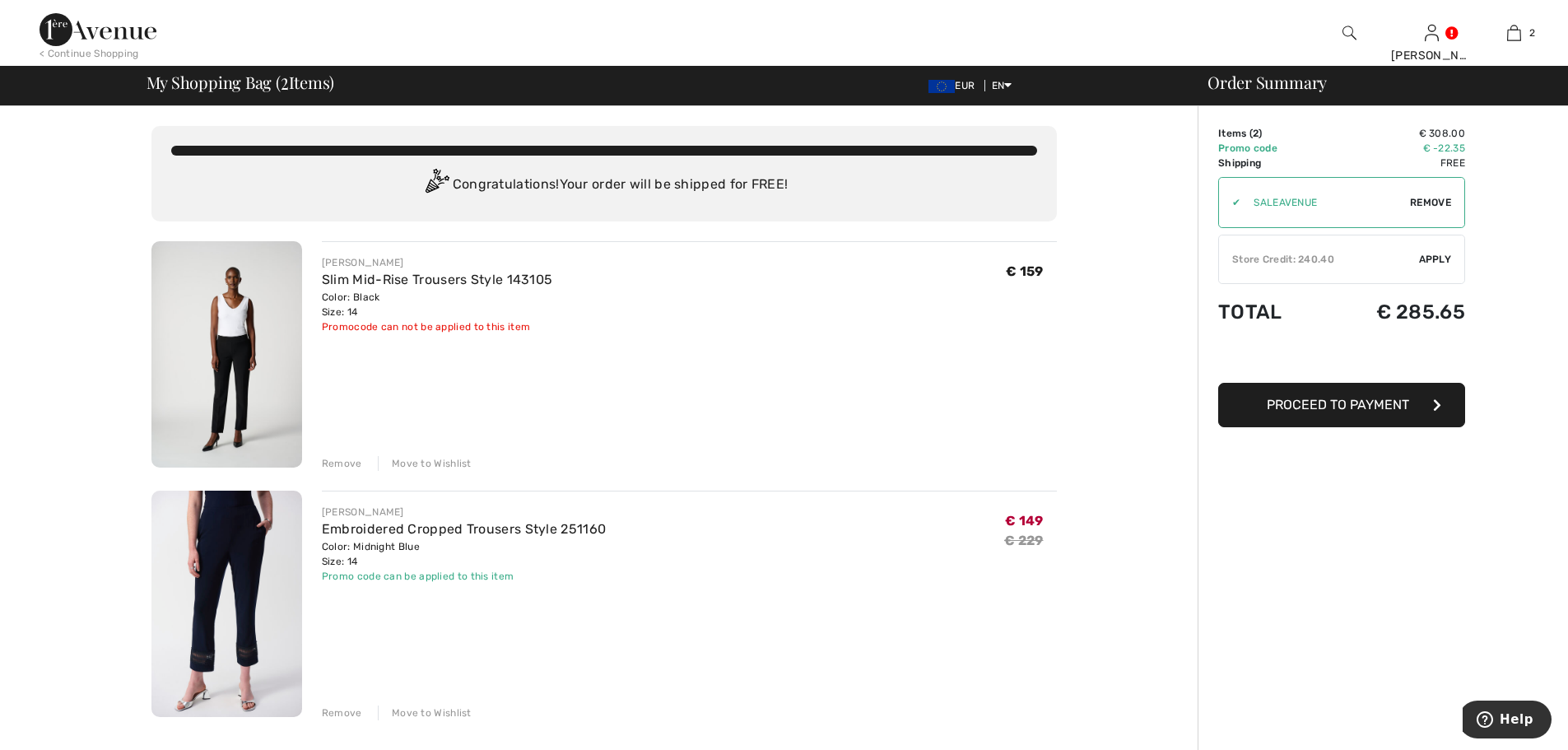
click at [1430, 249] on div "✔ Store Credit: 240.40 Apply Remove" at bounding box center [1341, 259] width 247 height 49
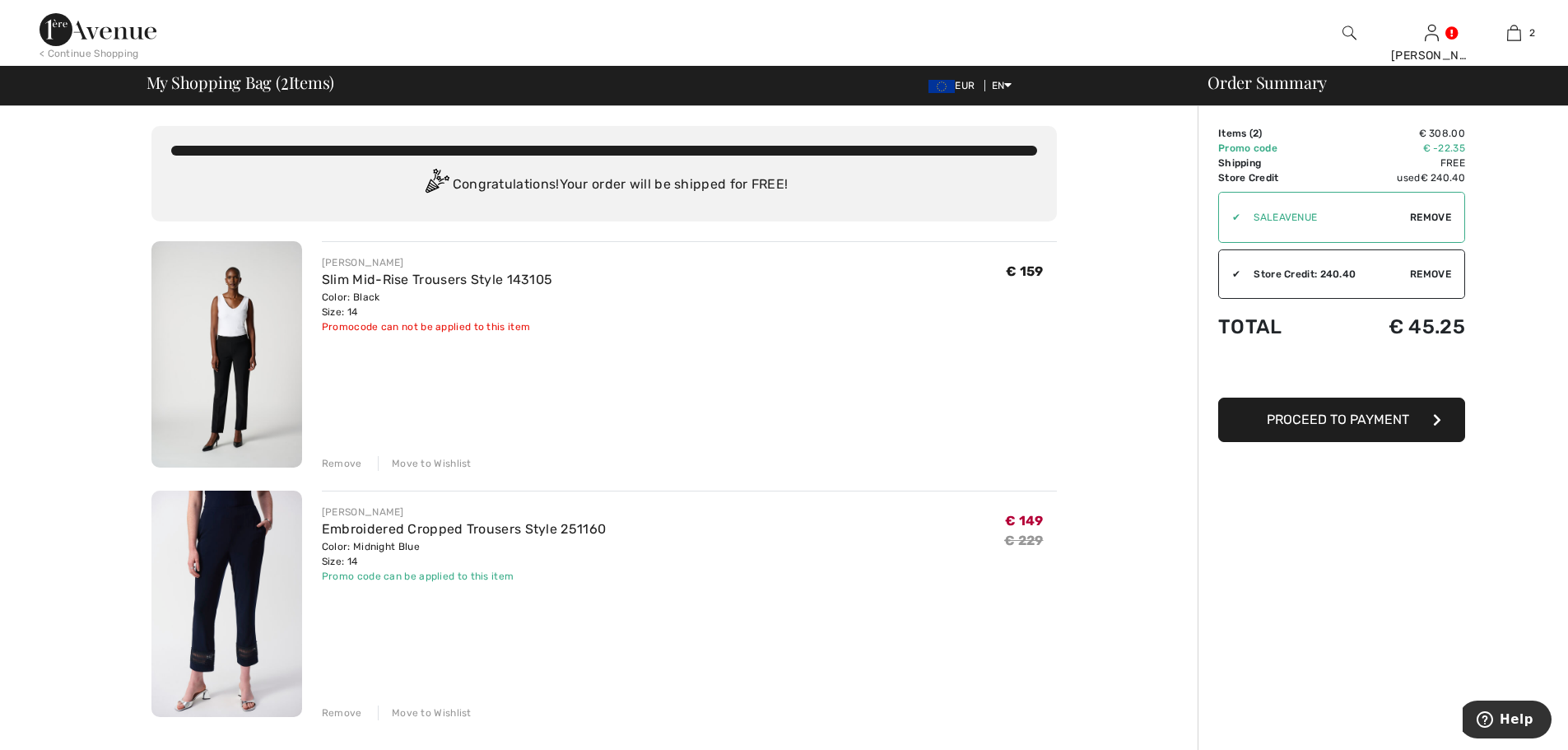
click at [1348, 420] on span "Proceed to Payment" at bounding box center [1338, 419] width 142 height 16
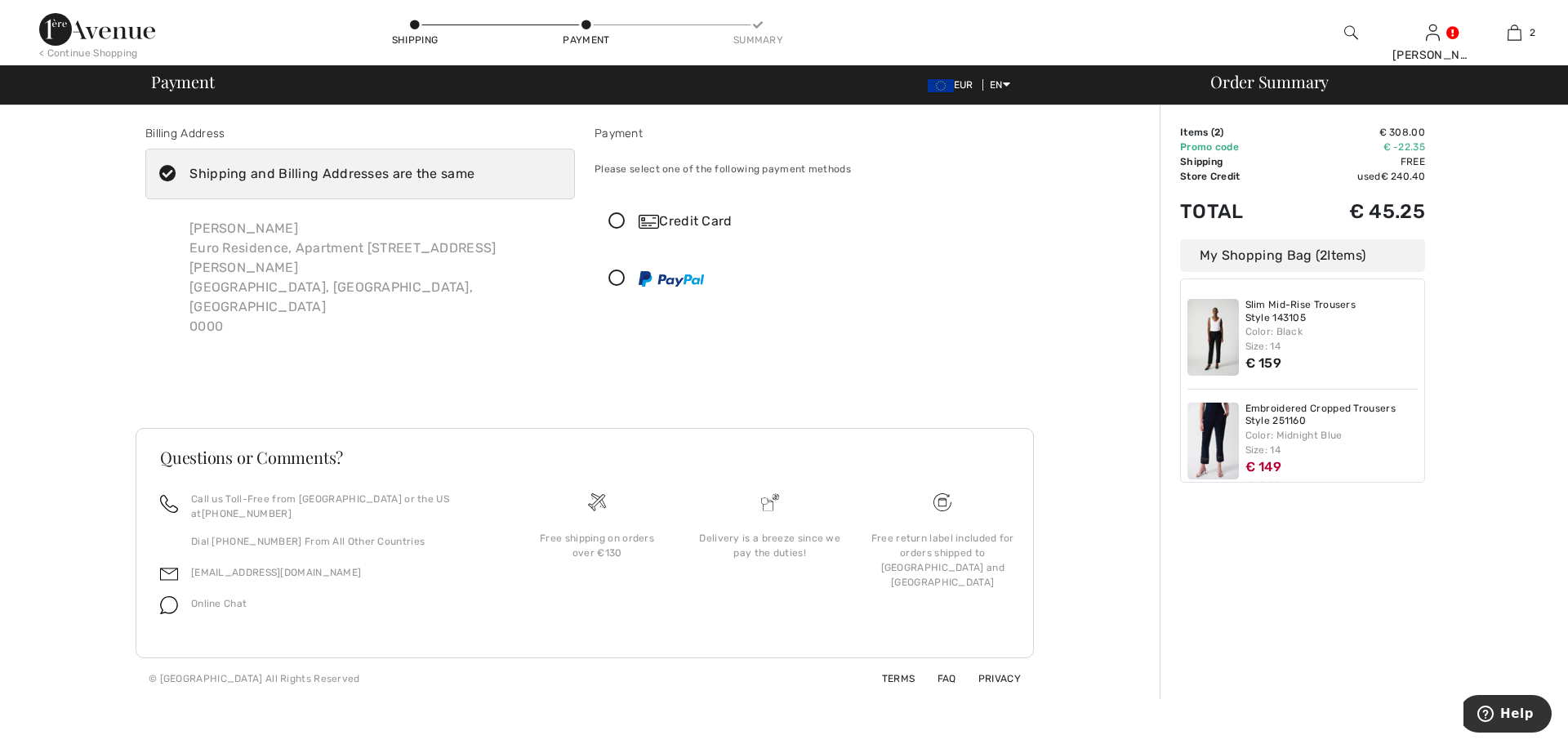
click at [620, 217] on icon at bounding box center [617, 222] width 43 height 17
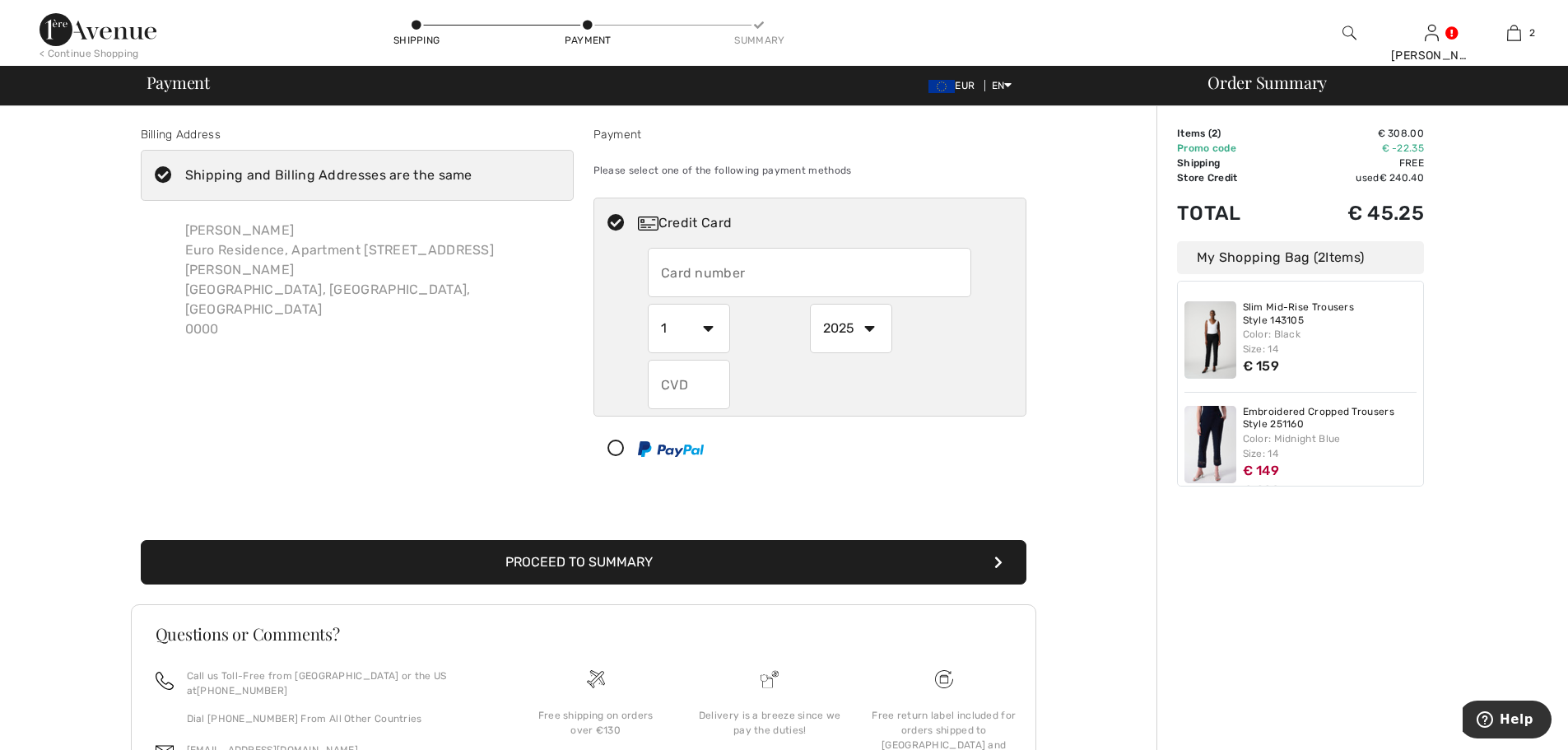
click at [732, 269] on input "text" at bounding box center [810, 272] width 324 height 49
type input "[CREDIT_CARD_NUMBER]"
select select "10"
select select "2027"
type input "430"
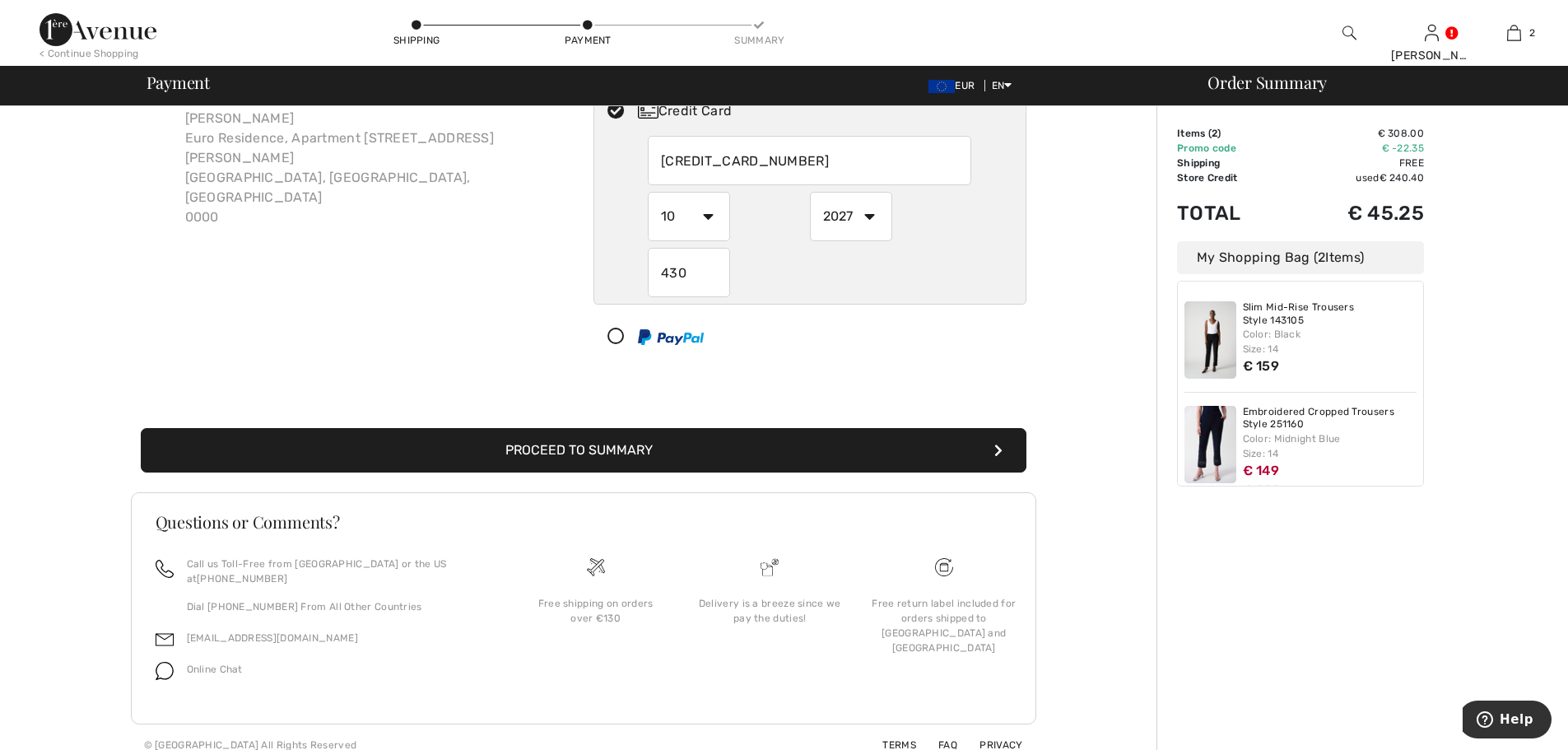
scroll to position [113, 0]
click at [773, 448] on button "Proceed to Summary" at bounding box center [584, 449] width 886 height 44
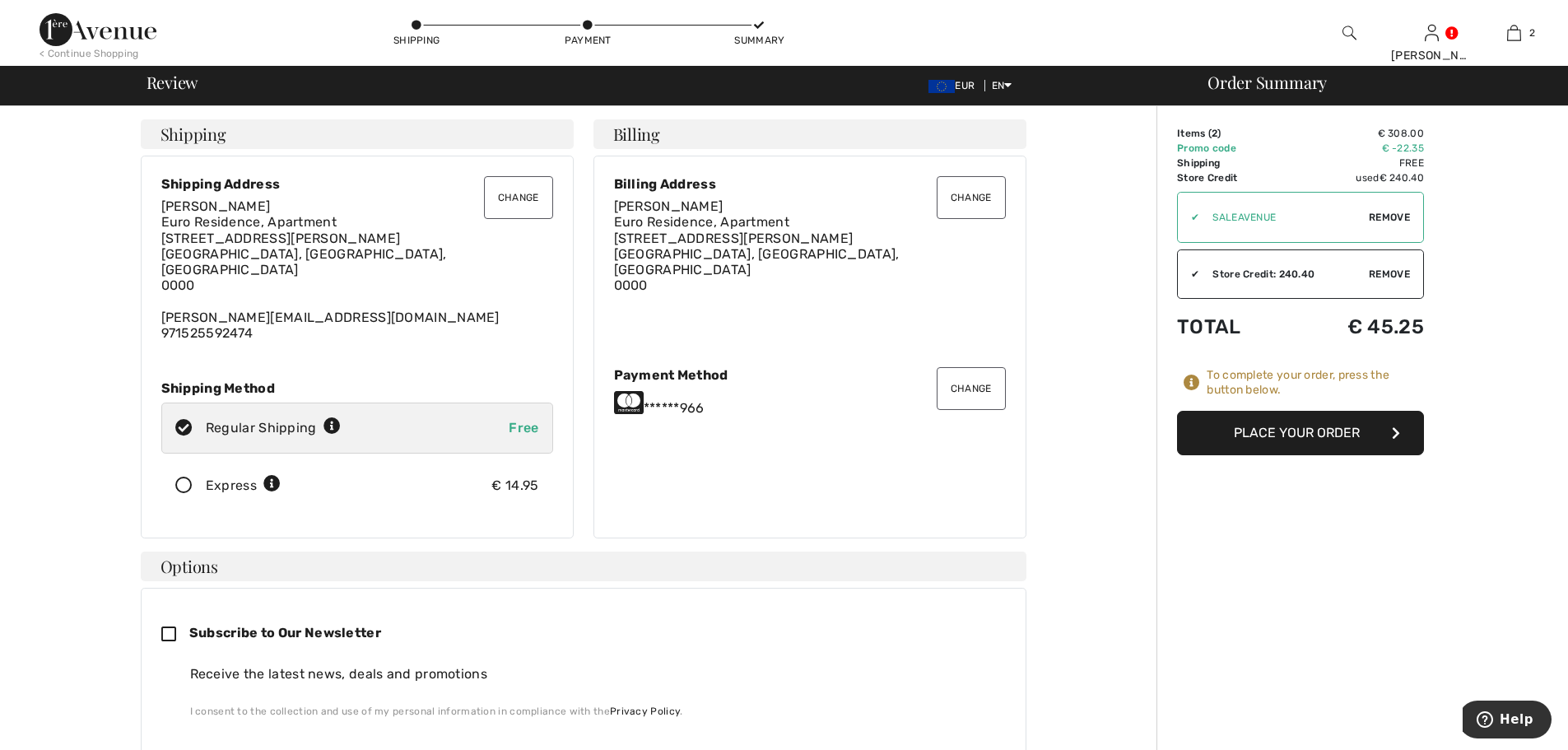
click at [1326, 430] on button "Place Your Order" at bounding box center [1300, 432] width 247 height 44
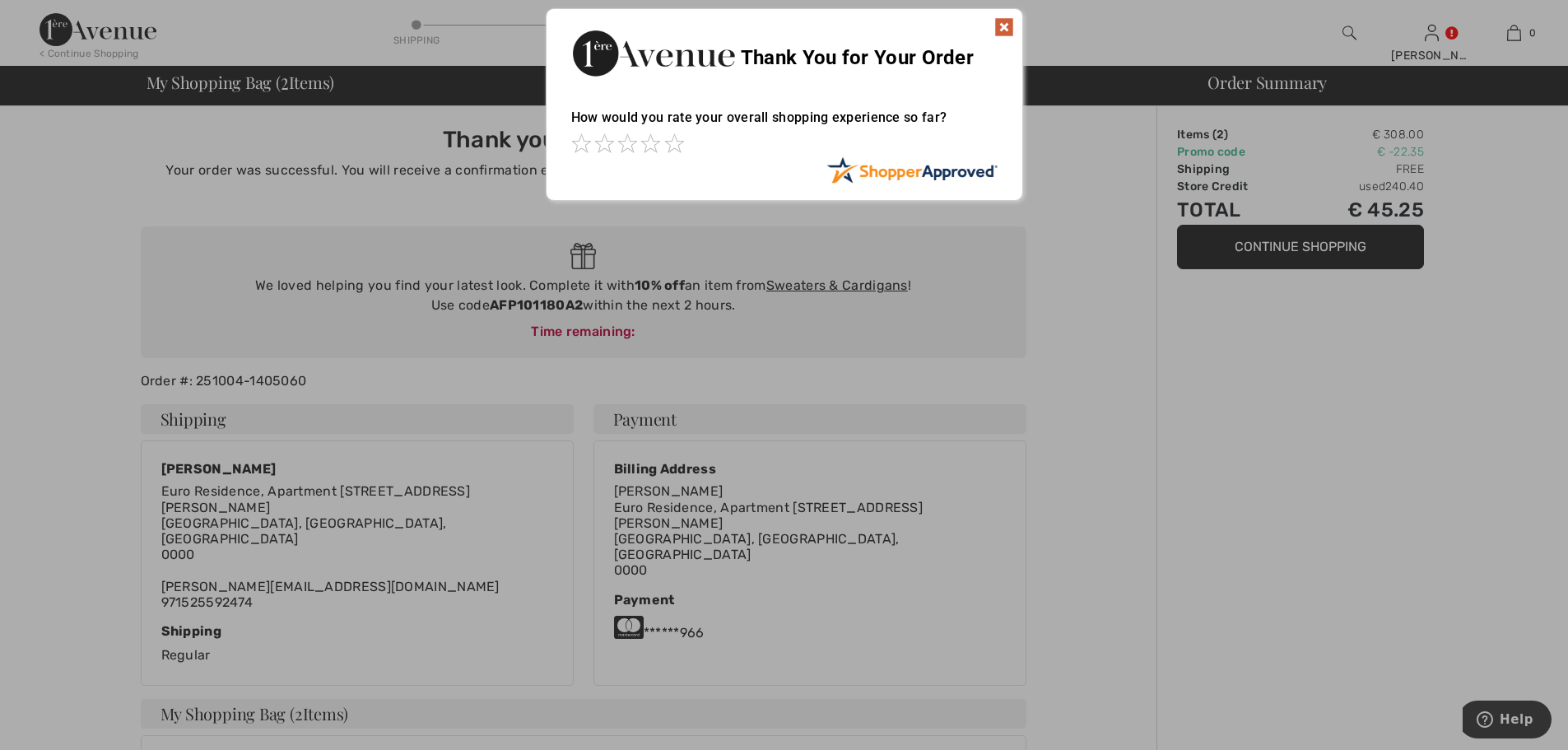
click at [1004, 25] on img at bounding box center [1003, 27] width 20 height 20
